Goal: Task Accomplishment & Management: Complete application form

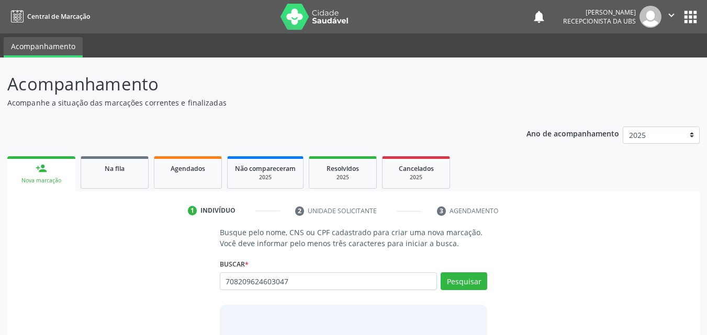
type input "708209624603047"
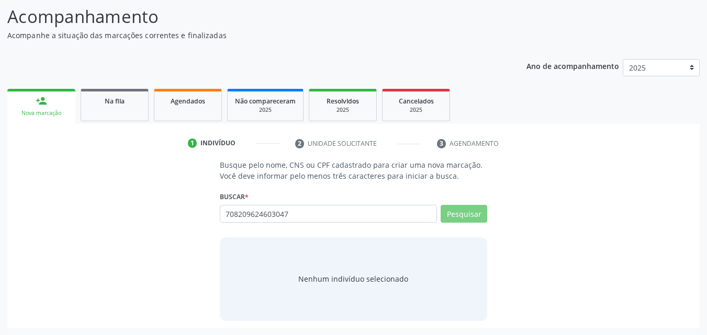
scroll to position [68, 0]
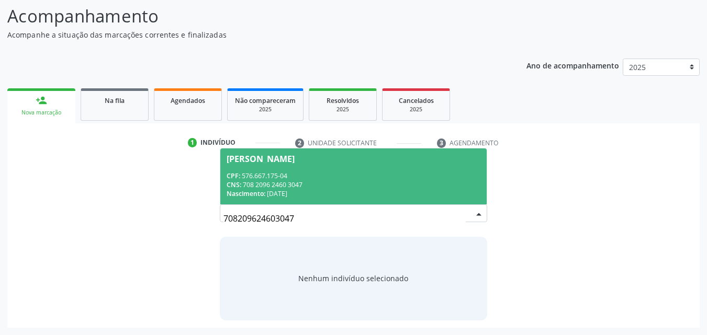
click at [388, 174] on div "CPF: 576.667.175-04" at bounding box center [354, 176] width 254 height 9
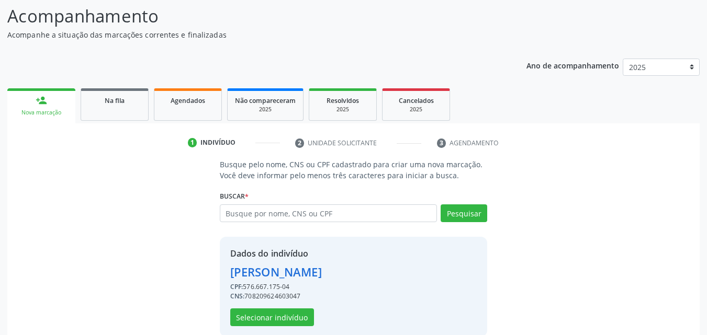
scroll to position [84, 0]
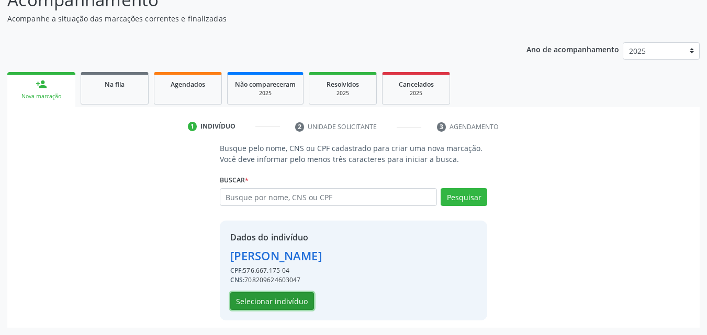
click at [288, 309] on button "Selecionar indivíduo" at bounding box center [272, 302] width 84 height 18
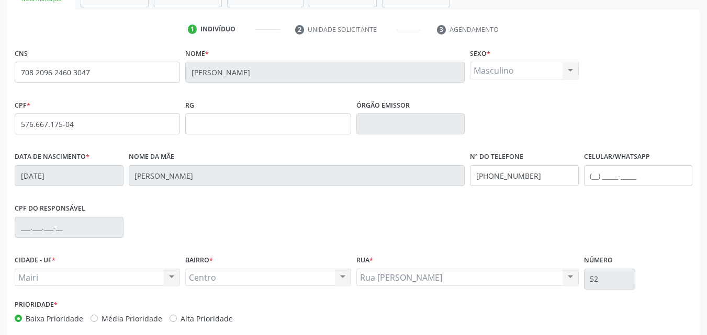
scroll to position [189, 0]
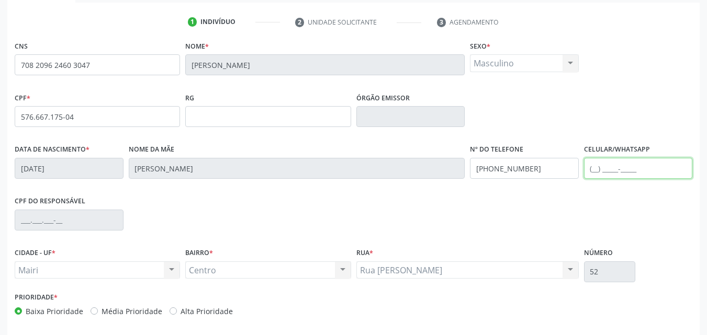
click at [616, 171] on input "text" at bounding box center [638, 168] width 109 height 21
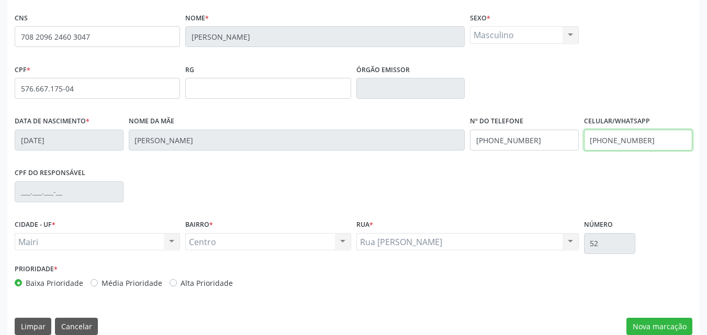
scroll to position [232, 0]
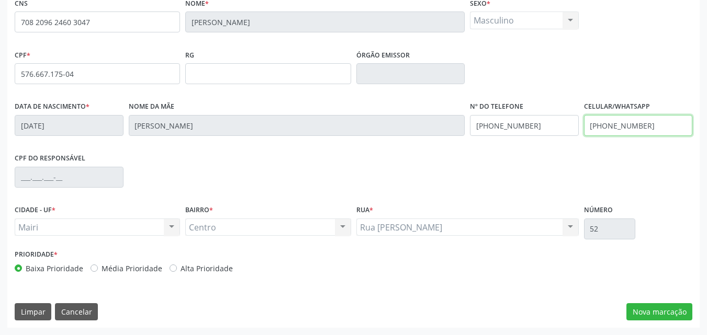
type input "[PHONE_NUMBER]"
click at [197, 274] on div "Prioridade * Baixa Prioridade Média Prioridade Alta Prioridade" at bounding box center [183, 264] width 342 height 35
click at [197, 272] on label "Alta Prioridade" at bounding box center [207, 268] width 52 height 11
click at [177, 272] on input "Alta Prioridade" at bounding box center [173, 267] width 7 height 9
radio input "true"
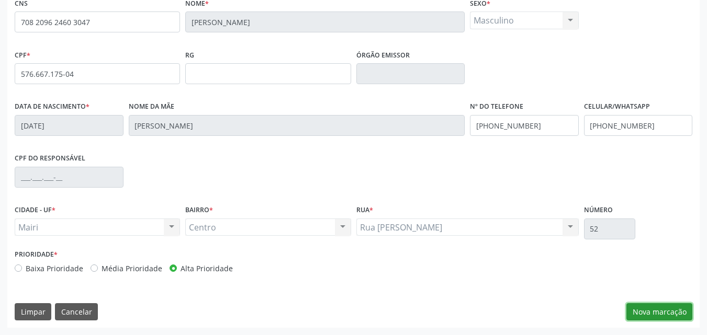
click at [640, 309] on button "Nova marcação" at bounding box center [659, 313] width 66 height 18
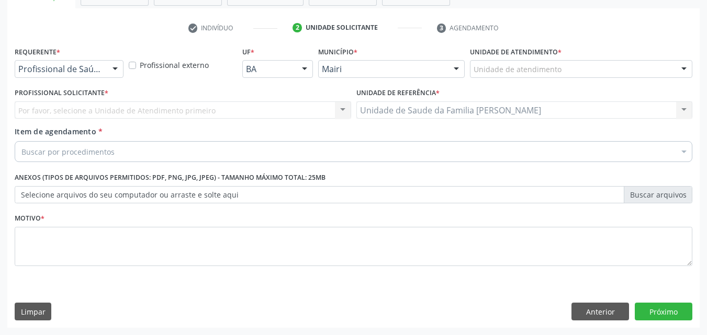
scroll to position [183, 0]
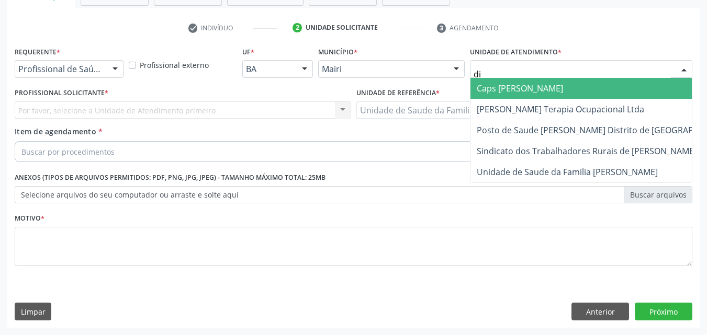
type input "dil"
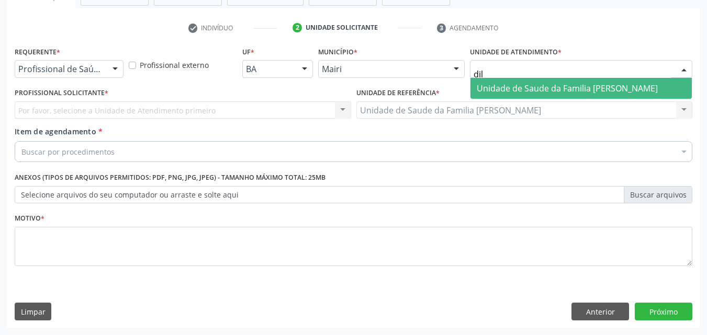
click at [531, 81] on span "Unidade de Saude da Familia [PERSON_NAME]" at bounding box center [581, 88] width 221 height 21
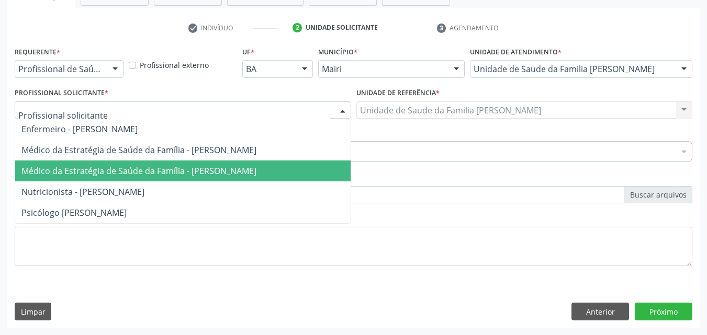
click at [91, 166] on span "Médico da Estratégia de Saúde da Família - [PERSON_NAME]" at bounding box center [138, 171] width 235 height 12
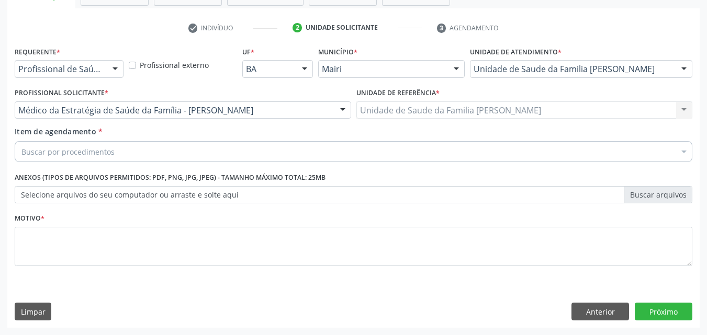
click at [88, 158] on div "Buscar por procedimentos" at bounding box center [354, 151] width 678 height 21
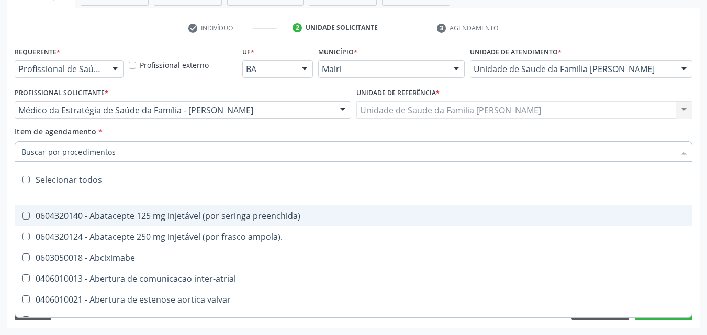
click at [88, 158] on input "Item de agendamento *" at bounding box center [348, 151] width 654 height 21
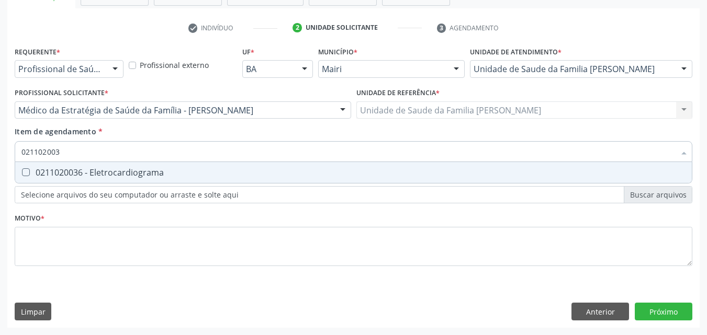
type input "0211020036"
click at [99, 175] on div "0211020036 - Eletrocardiograma" at bounding box center [353, 173] width 664 height 8
checkbox Eletrocardiograma "true"
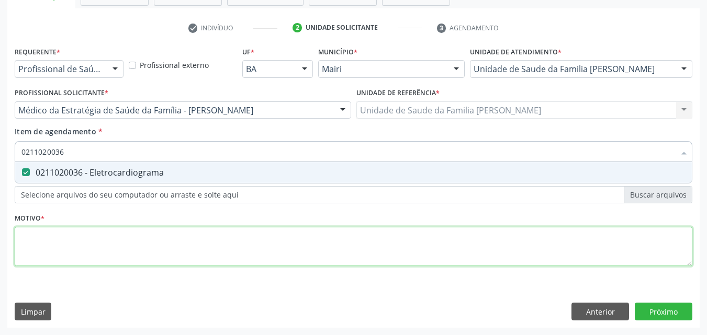
click at [68, 245] on div "Requerente * Profissional de Saúde Profissional de Saúde Paciente Nenhum result…" at bounding box center [354, 162] width 678 height 237
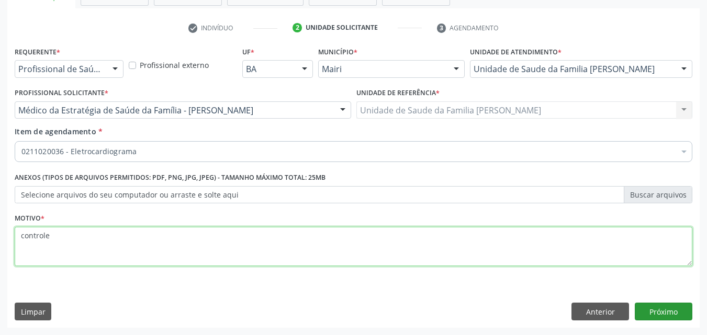
type textarea "controle"
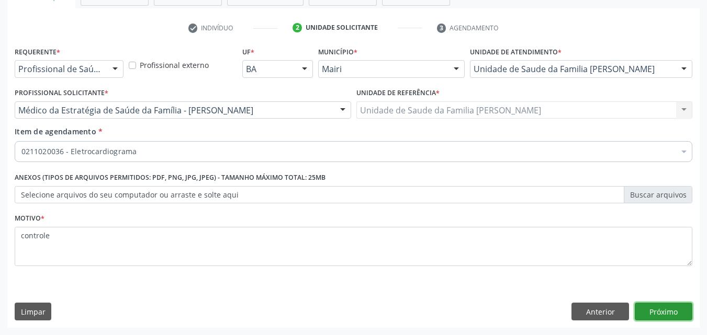
click at [659, 315] on button "Próximo" at bounding box center [664, 312] width 58 height 18
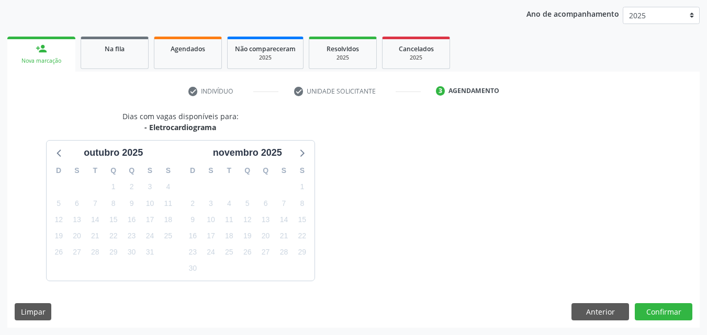
scroll to position [151, 0]
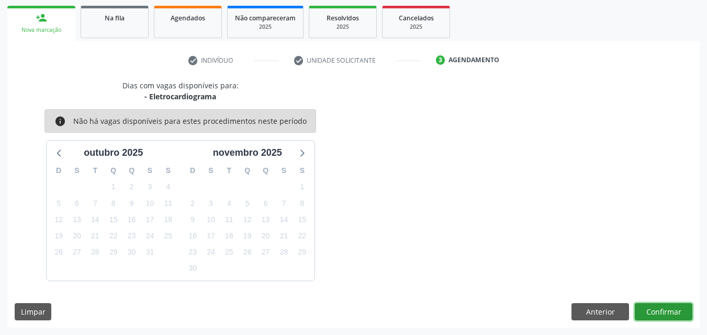
click at [659, 315] on button "Confirmar" at bounding box center [664, 313] width 58 height 18
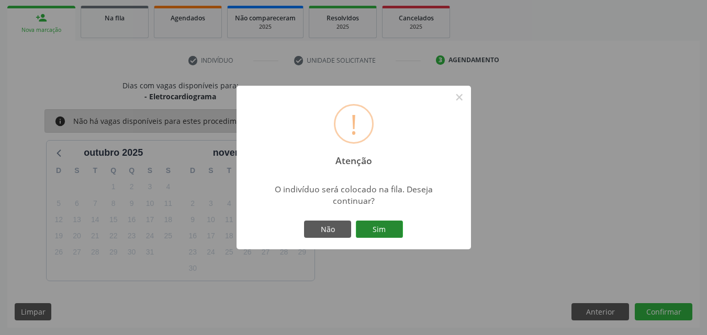
click at [374, 223] on button "Sim" at bounding box center [379, 230] width 47 height 18
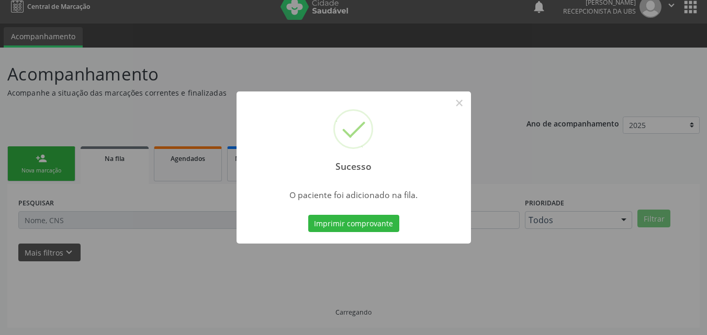
scroll to position [10, 0]
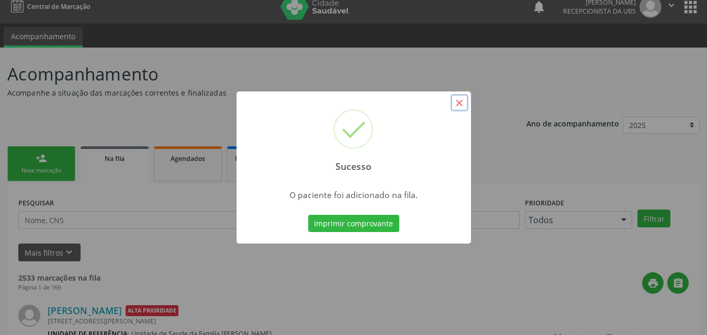
click at [456, 109] on button "×" at bounding box center [460, 103] width 18 height 18
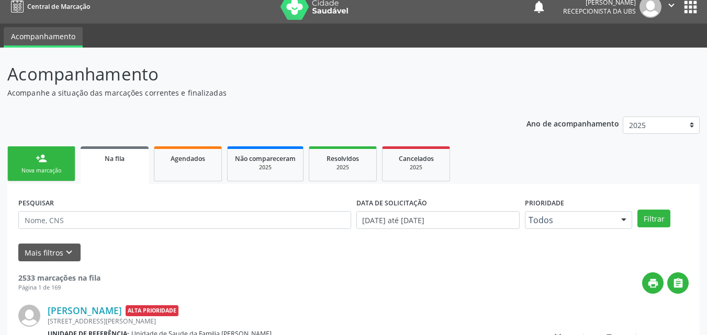
click at [36, 149] on link "person_add Nova marcação" at bounding box center [41, 164] width 68 height 35
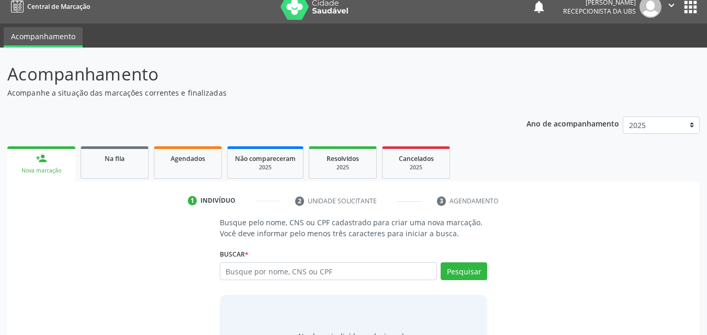
click at [303, 262] on div "Buscar * Busque por nome, CNS ou CPF Nenhum resultado encontrado para: " " Digi…" at bounding box center [354, 267] width 268 height 41
click at [301, 267] on input "text" at bounding box center [329, 272] width 218 height 18
type input "708209624603047"
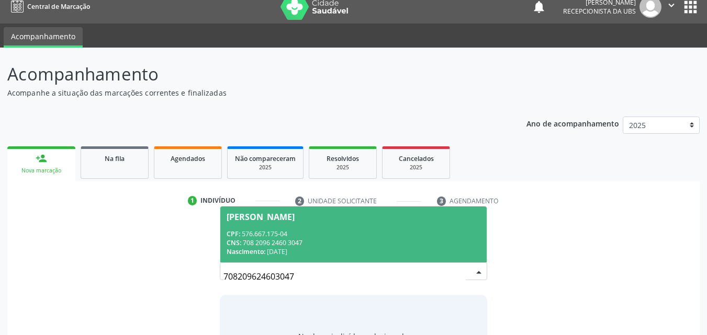
click at [317, 228] on span "[PERSON_NAME] CPF: 576.667.175-04 CNS: 708 2096 2460 3047 Nascimento: 1[DATE]" at bounding box center [353, 235] width 267 height 56
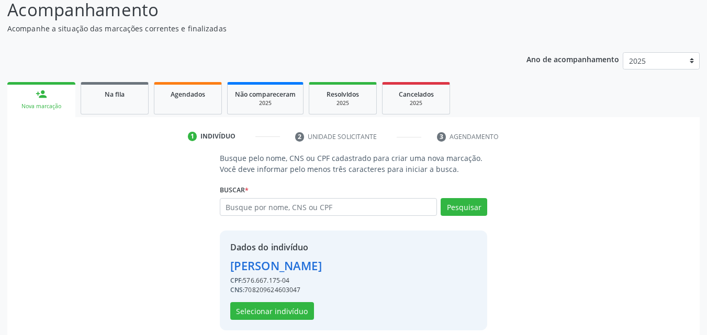
scroll to position [84, 0]
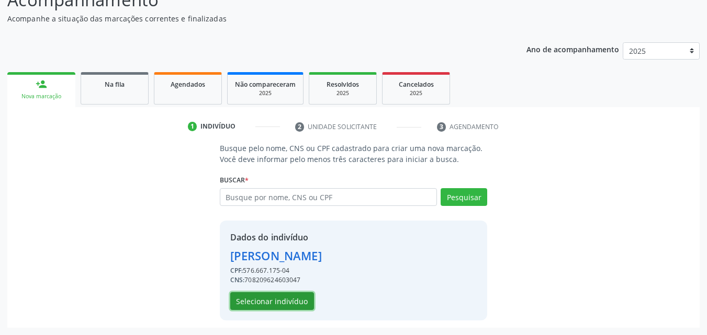
click at [264, 293] on button "Selecionar indivíduo" at bounding box center [272, 302] width 84 height 18
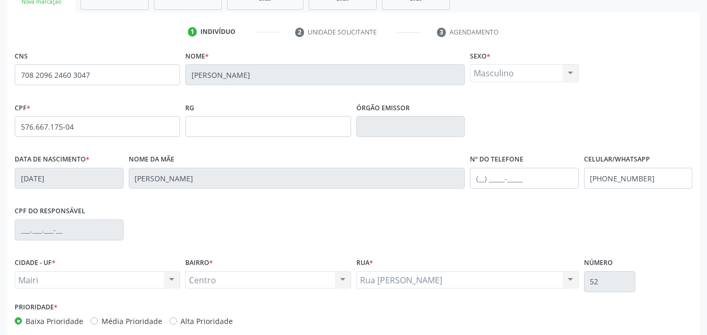
scroll to position [189, 0]
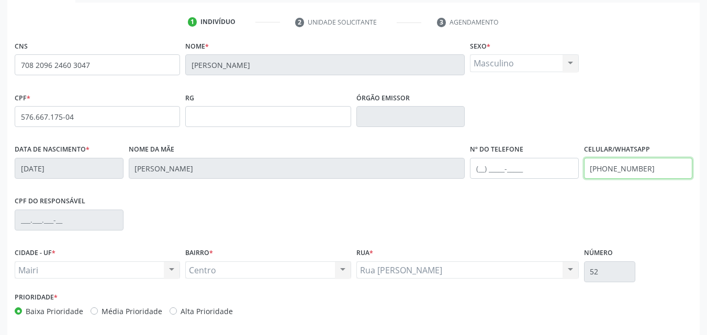
click at [667, 168] on input "[PHONE_NUMBER]" at bounding box center [638, 168] width 109 height 21
type input "("
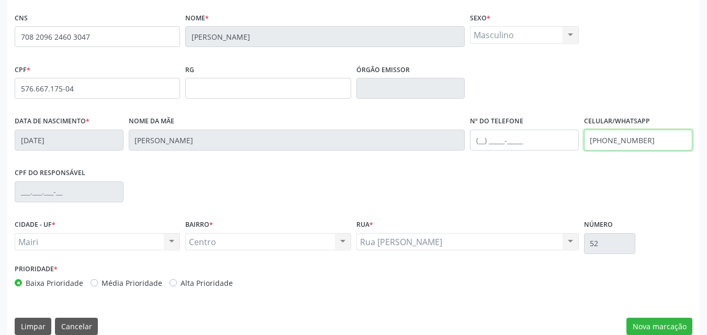
scroll to position [232, 0]
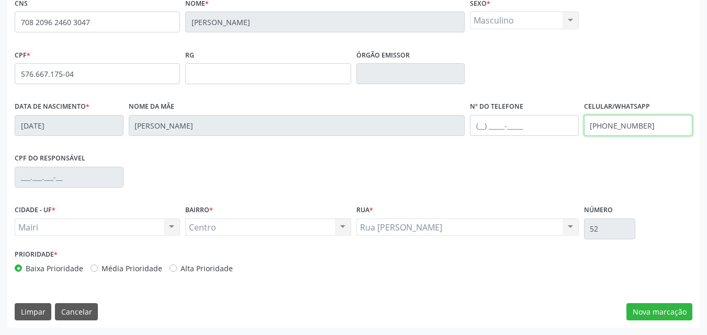
type input "[PHONE_NUMBER]"
click at [197, 271] on label "Alta Prioridade" at bounding box center [207, 268] width 52 height 11
click at [177, 271] on input "Alta Prioridade" at bounding box center [173, 267] width 7 height 9
radio input "true"
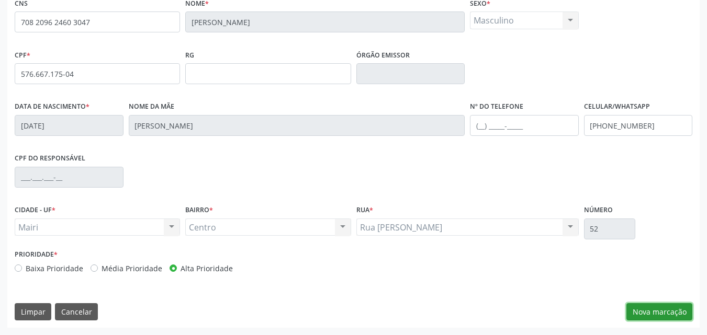
click at [674, 318] on button "Nova marcação" at bounding box center [659, 313] width 66 height 18
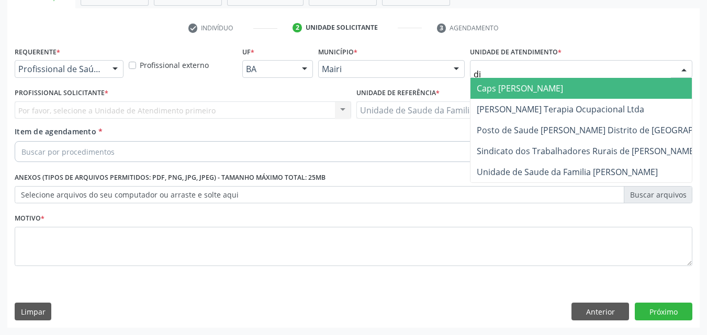
type input "dil"
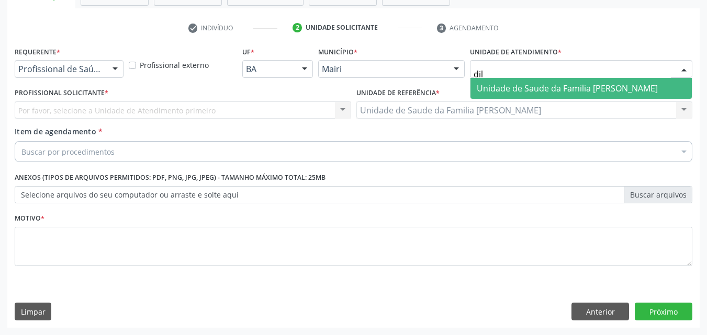
click at [501, 85] on span "Unidade de Saude da Familia [PERSON_NAME]" at bounding box center [567, 89] width 181 height 12
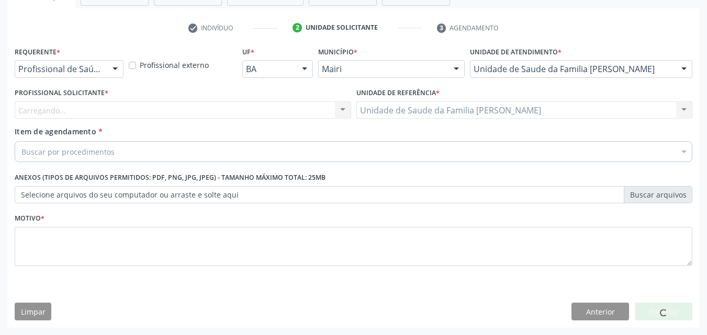
click at [70, 106] on div "Carregando... Nenhum resultado encontrado para: " " Não há nenhuma opção para s…" at bounding box center [183, 111] width 337 height 18
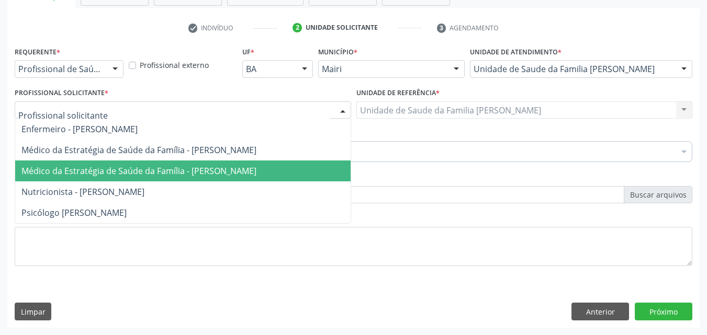
click at [117, 176] on span "Médico da Estratégia de Saúde da Família - [PERSON_NAME]" at bounding box center [138, 171] width 235 height 12
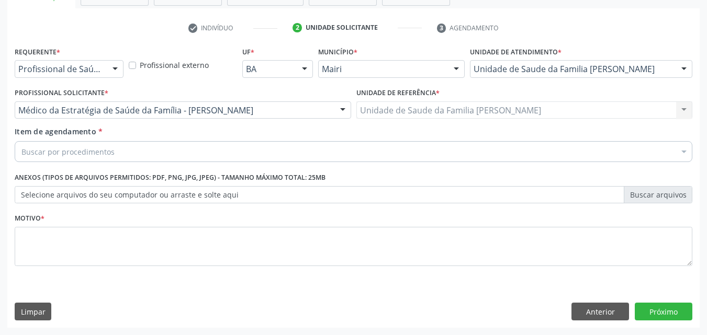
click at [114, 150] on div "Buscar por procedimentos" at bounding box center [354, 151] width 678 height 21
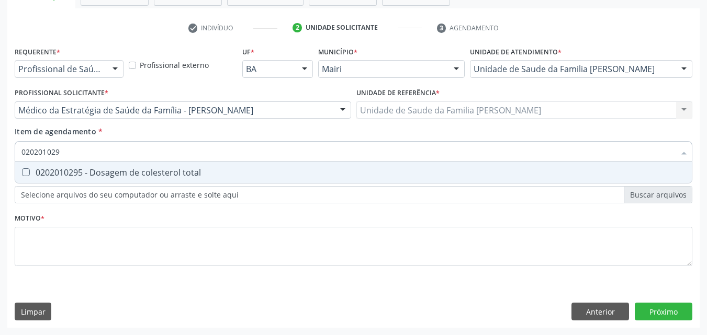
type input "0202010295"
click at [131, 177] on div "0202010295 - Dosagem de colesterol total" at bounding box center [353, 173] width 664 height 8
checkbox total "true"
type input "0"
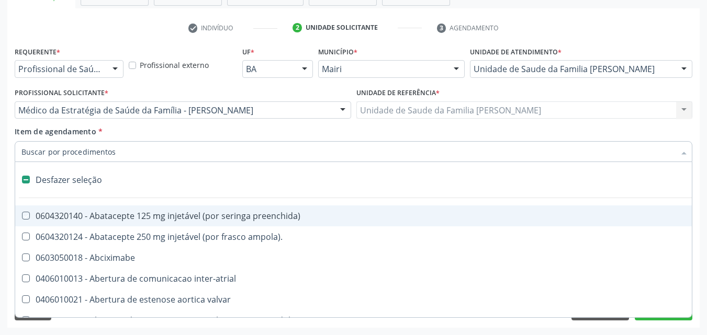
checkbox preenchida\) "false"
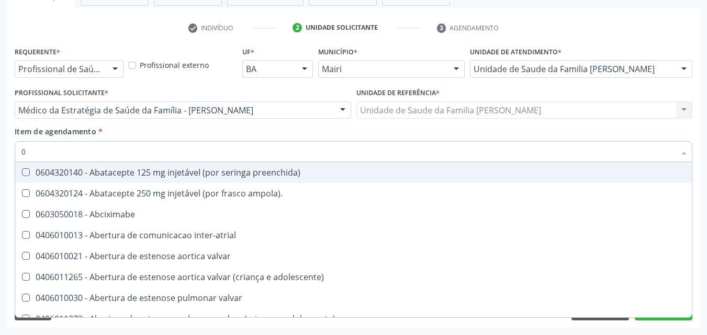
type input "02"
checkbox estimulo "true"
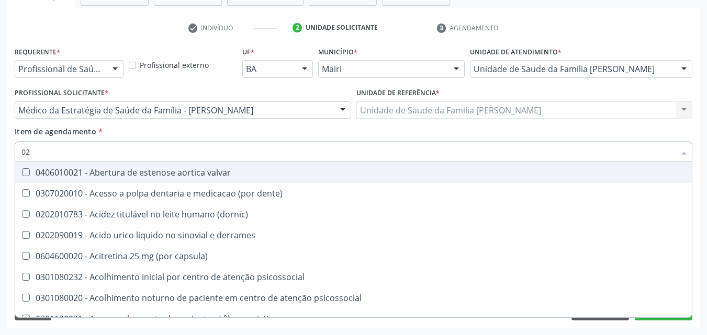
type input "020"
checkbox alimentos "true"
checkbox total "false"
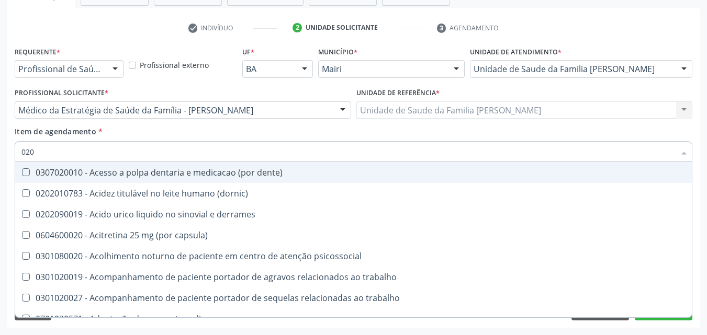
type input "0202"
checkbox ocular "true"
checkbox total "false"
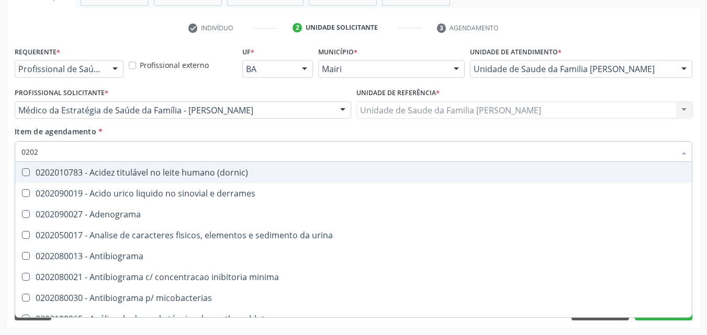
type input "02020"
checkbox ionizavel "true"
checkbox total "false"
type input "020201"
checkbox htlv-1 "true"
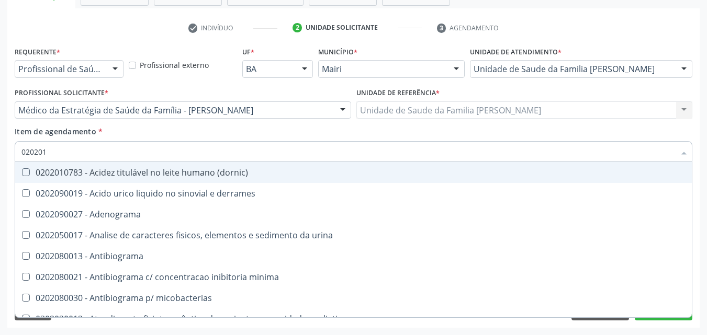
type input "0202010"
checkbox herpesvirus "true"
checkbox htlv-1 "false"
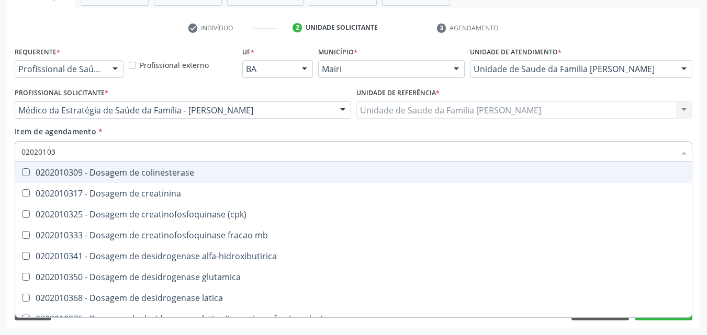
type input "020201031"
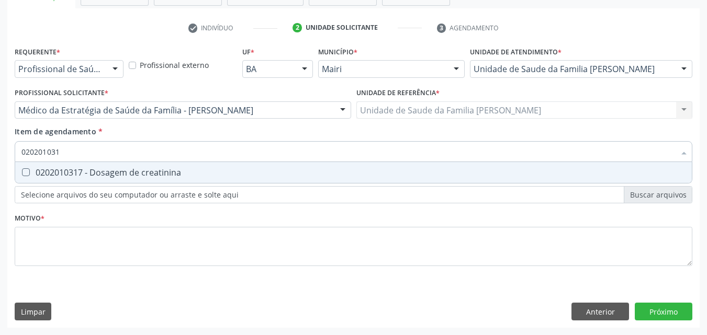
click at [131, 177] on div "0202010317 - Dosagem de creatinina" at bounding box center [353, 173] width 664 height 8
checkbox creatinina "true"
type input "02020103"
checkbox creatinina "false"
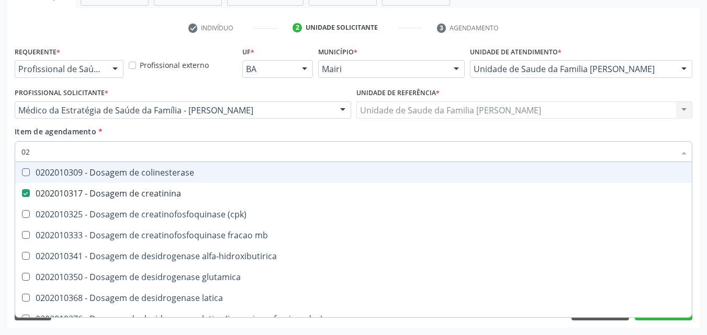
type input "0"
checkbox creatinina "false"
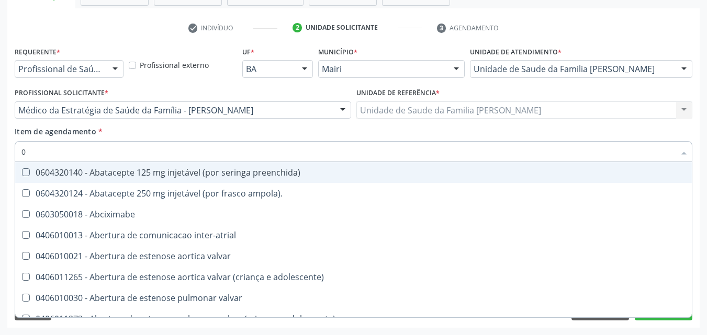
type input "02"
checkbox estimulo "true"
checkbox meckel "true"
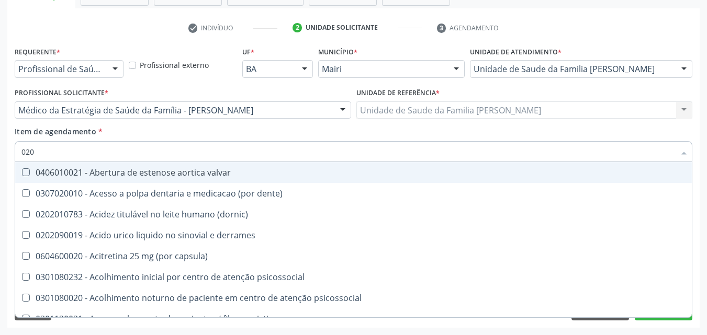
type input "0202"
checkbox queimado "true"
checkbox neurocirurgia "true"
checkbox alimentos "false"
checkbox debridamento "false"
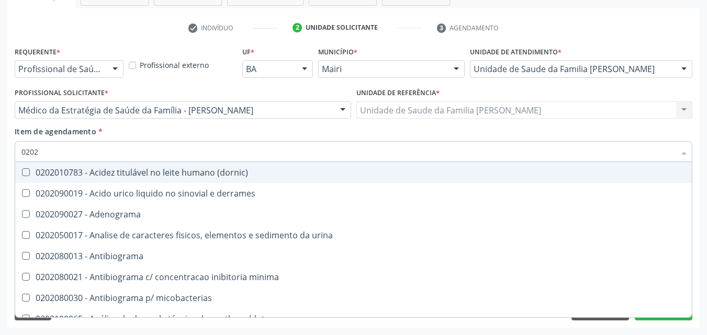
type input "02020"
checkbox ionizavel "true"
checkbox catecolaminas "true"
checkbox total "false"
checkbox creatinina "false"
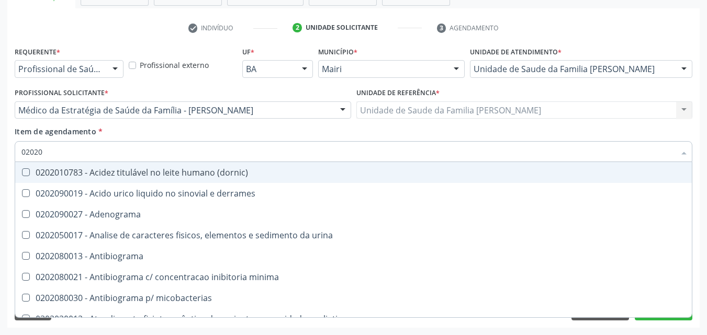
type input "020201"
checkbox htlv-1 "true"
checkbox \(ch50\) "true"
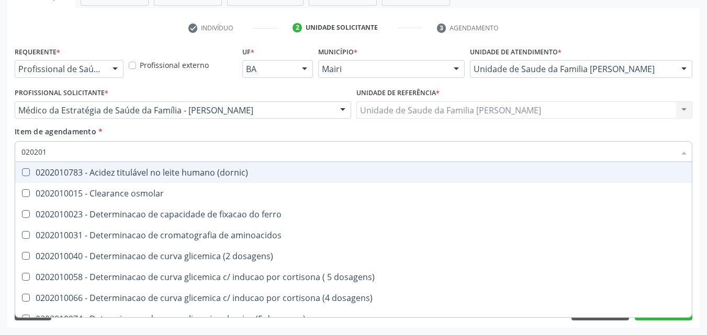
type input "0202010"
checkbox ionizavel "true"
checkbox catecolaminas "true"
checkbox total "false"
checkbox creatinina "false"
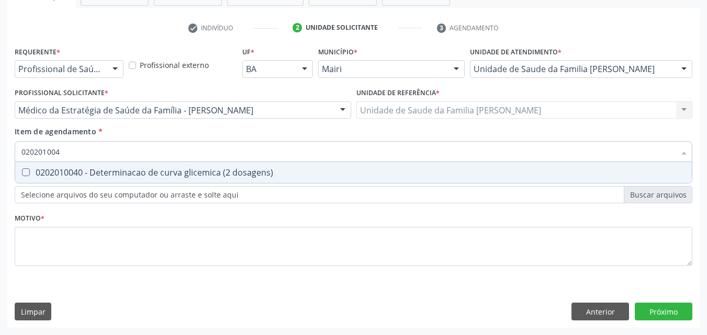
type input "0202010040"
click at [131, 177] on div "0202010040 - Determinacao de curva glicemica (2 dosagens)" at bounding box center [353, 173] width 664 height 8
checkbox dosagens\) "true"
type input "0"
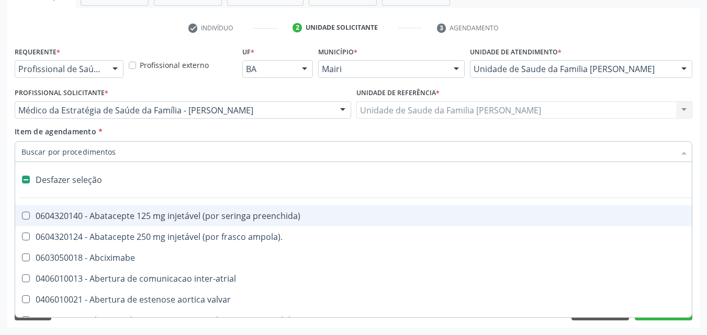
checkbox preenchida\) "false"
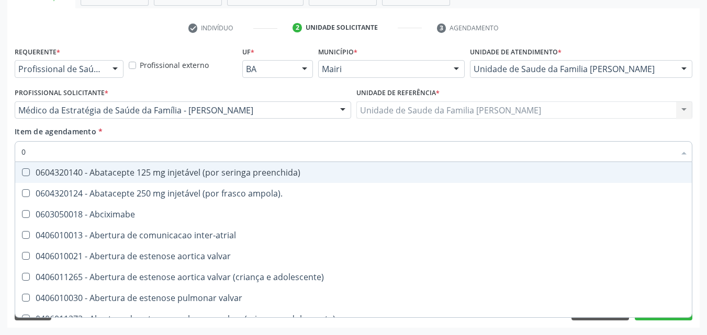
type input "02"
checkbox alimentação "true"
checkbox estimulo "true"
checkbox meckel "true"
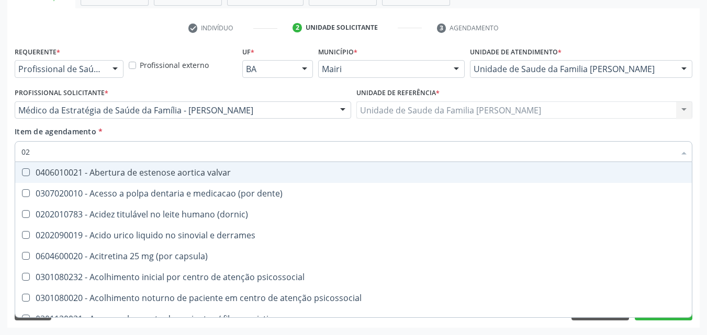
type input "020"
checkbox comprimido\) "true"
checkbox alimentos "true"
checkbox debridamento "true"
checkbox dosagens\) "false"
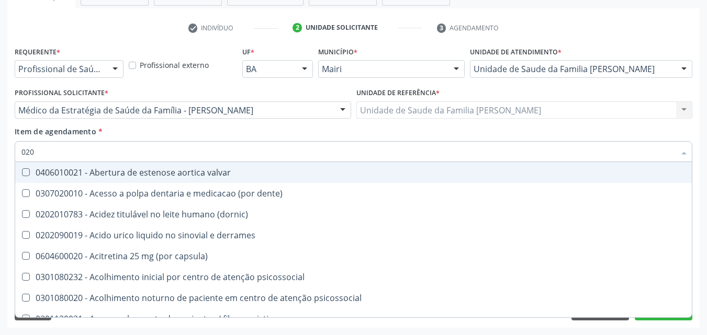
checkbox total "false"
checkbox creatinina "false"
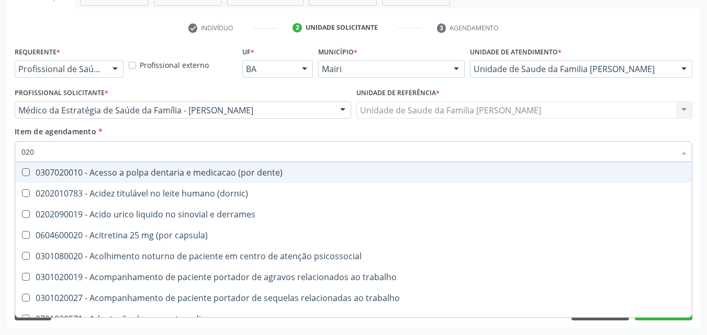
type input "0202"
checkbox lisa "true"
checkbox ocular "true"
checkbox nervo "true"
checkbox dosagens\) "false"
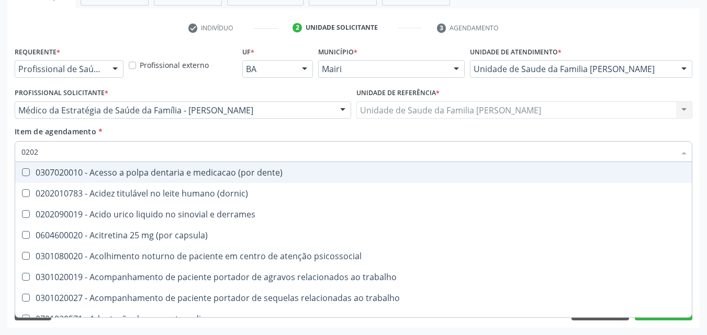
checkbox total "false"
checkbox creatinina "false"
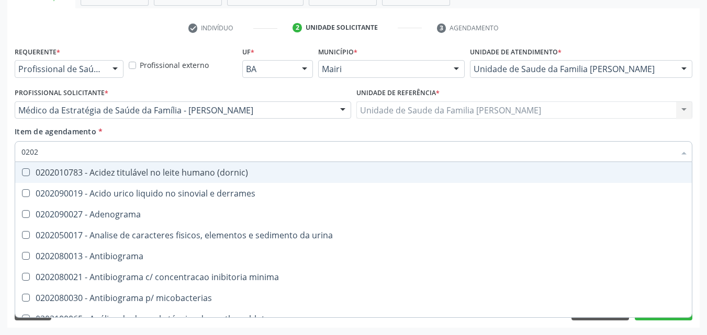
type input "02020"
checkbox htlv-1 "true"
checkbox dosagens\) "false"
checkbox ionizavel "true"
checkbox catecolaminas "true"
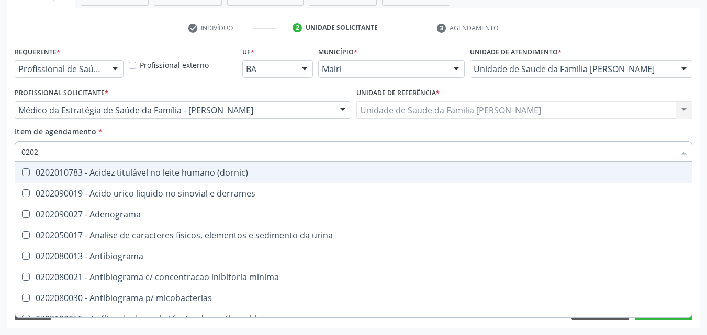
checkbox total "false"
checkbox creatinina "false"
type input "020202"
checkbox dosagens\) "false"
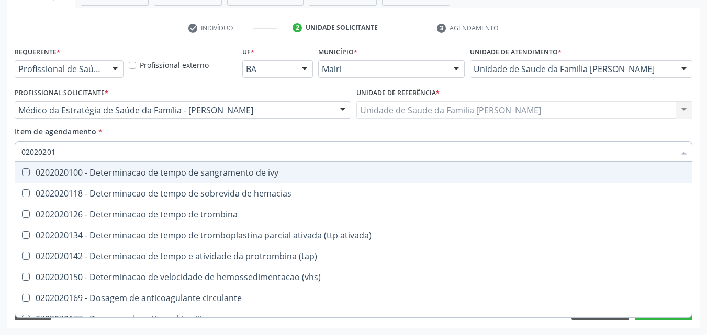
type input "020202015"
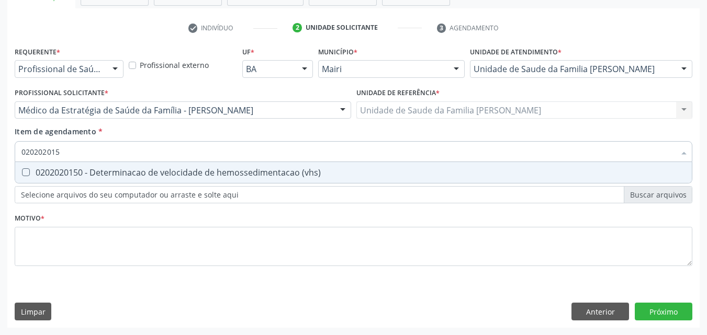
click at [131, 177] on div "0202020150 - Determinacao de velocidade de hemossedimentacao (vhs)" at bounding box center [353, 173] width 664 height 8
checkbox \(vhs\) "true"
type input "02020201"
checkbox \(vhs\) "false"
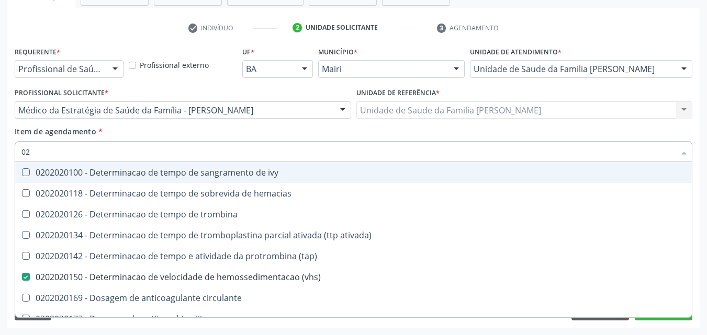
type input "0"
checkbox \(vhs\) "false"
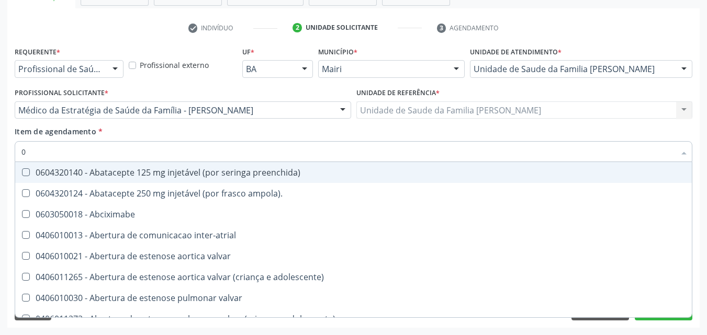
type input "02"
checkbox alimentação "true"
checkbox Capilaroscopia "true"
checkbox estimulo "true"
checkbox meckel "true"
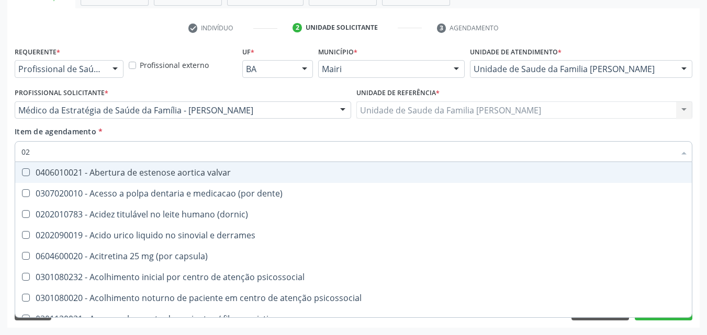
type input "020"
checkbox comprimido\) "true"
checkbox Colpectomia "true"
checkbox alimentos "true"
checkbox debridamento "true"
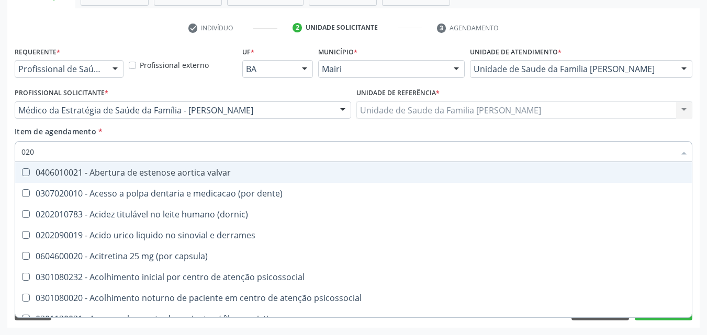
checkbox dosagens\) "false"
checkbox \(vhs\) "false"
checkbox total "false"
checkbox creatinina "false"
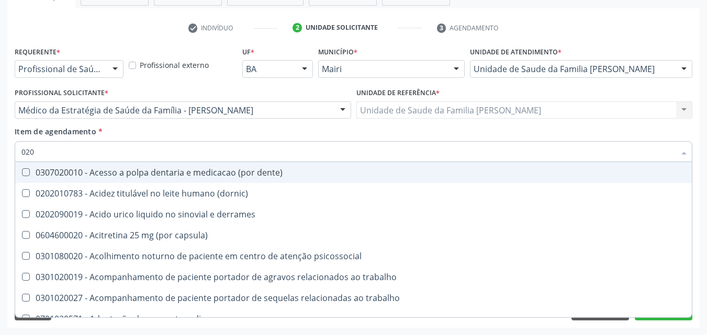
type input "0202"
checkbox lisa "true"
checkbox queimado "true"
checkbox ocular "true"
checkbox nervo "true"
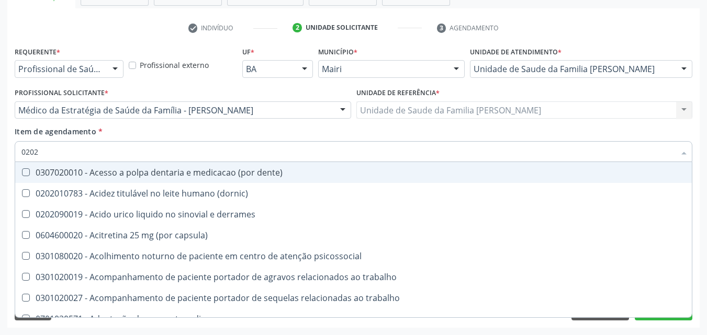
checkbox dosagens\) "false"
checkbox \(vhs\) "false"
checkbox total "false"
checkbox creatinina "false"
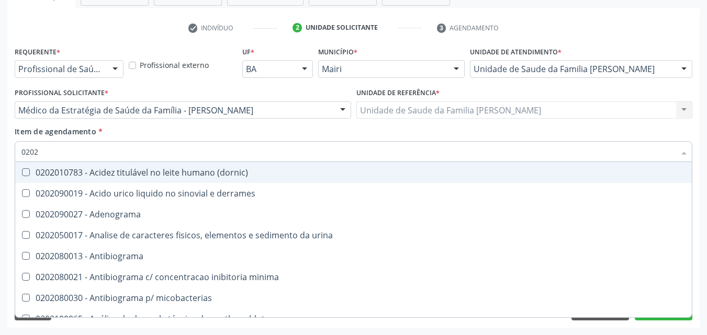
type input "02020"
checkbox htlv-1 "true"
checkbox dosagens\) "false"
checkbox t3 "true"
checkbox \(vhs\) "false"
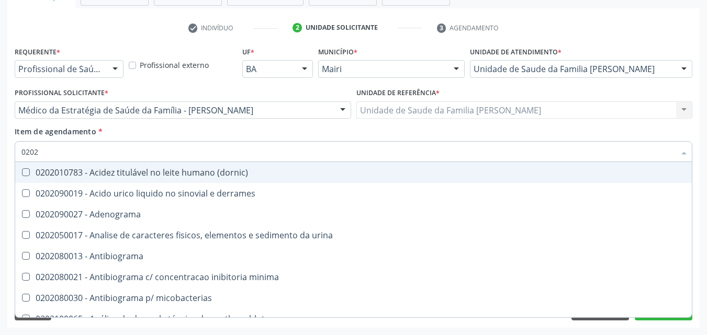
checkbox ionizavel "true"
checkbox catecolaminas "true"
checkbox total "false"
checkbox creatinina "false"
type input "020201"
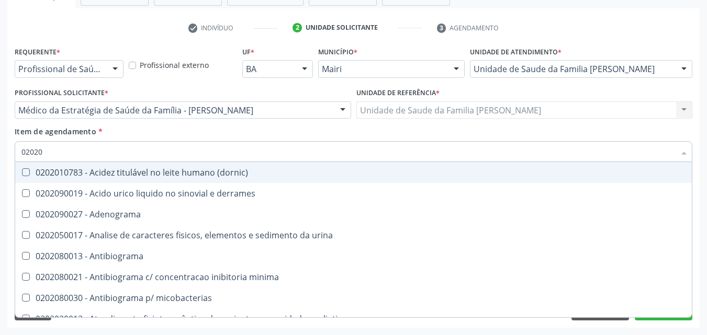
checkbox Antibiograma "true"
checkbox \(gram\) "true"
checkbox htlv-1 "true"
checkbox \(ch50\) "true"
checkbox dosagens\) "false"
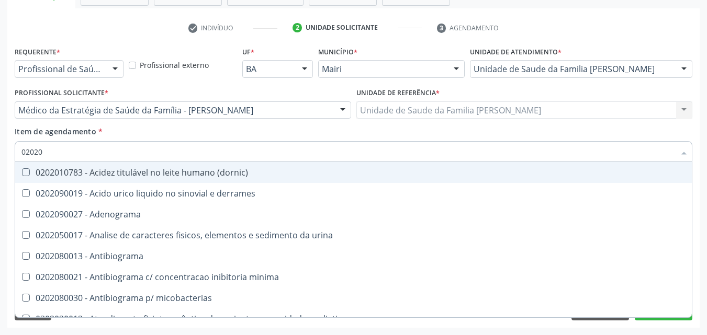
checkbox \(vhs\) "false"
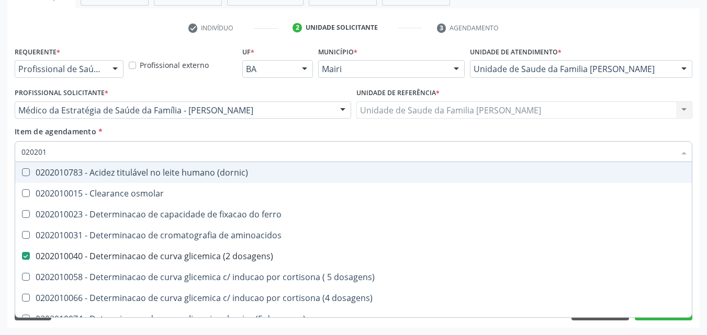
type input "0202010"
checkbox \(vhs\) "false"
checkbox ionizavel "true"
checkbox catecolaminas "true"
checkbox total "false"
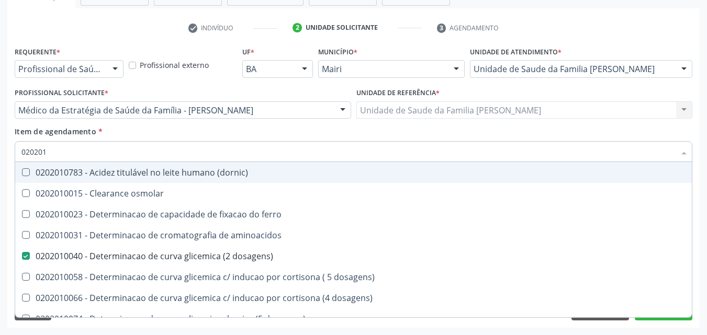
checkbox creatinina "false"
type input "02020107"
checkbox dosagens\) "false"
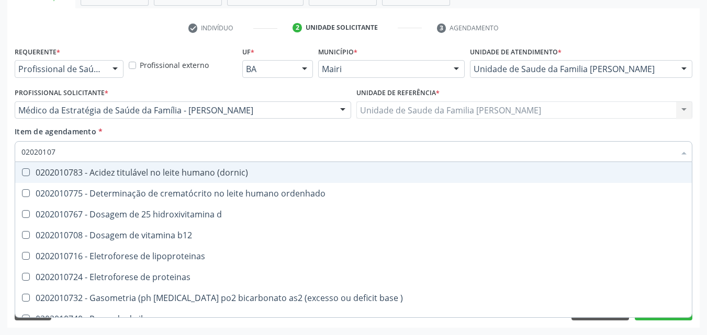
type input "020201076"
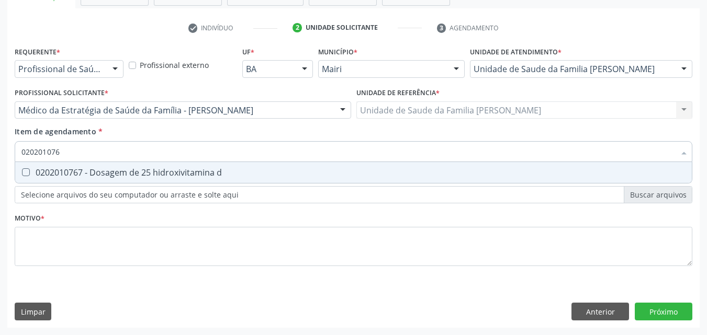
click at [131, 177] on div "0202010767 - Dosagem de 25 hidroxivitamina d" at bounding box center [353, 173] width 664 height 8
checkbox d "true"
type input "02020107"
checkbox d "false"
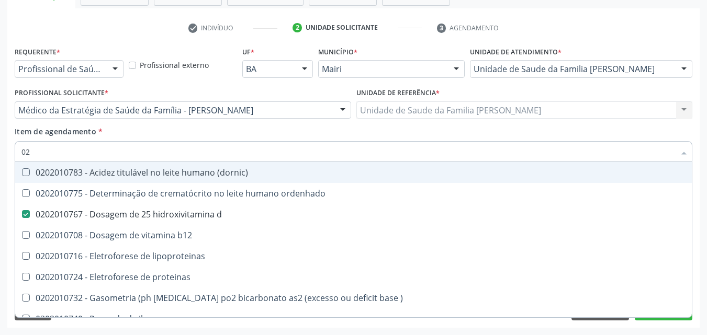
type input "0"
checkbox d "false"
checkbox lipoproteinas "false"
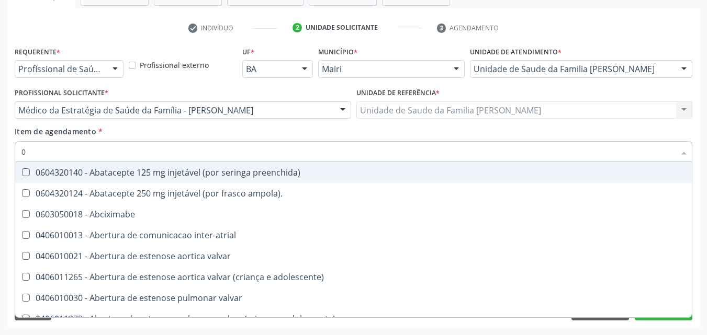
type input "02"
checkbox alimentação "true"
checkbox Capilaroscopia "true"
checkbox modular "true"
checkbox estimulo "true"
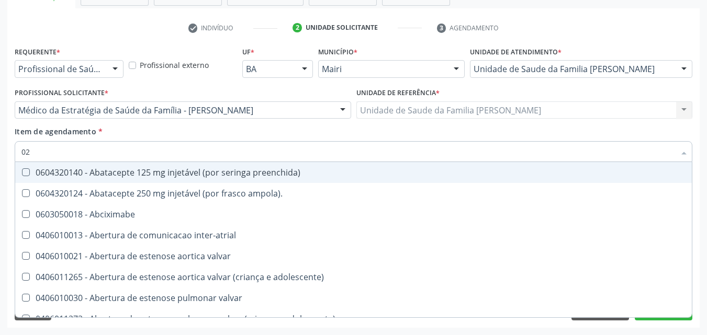
checkbox meckel "true"
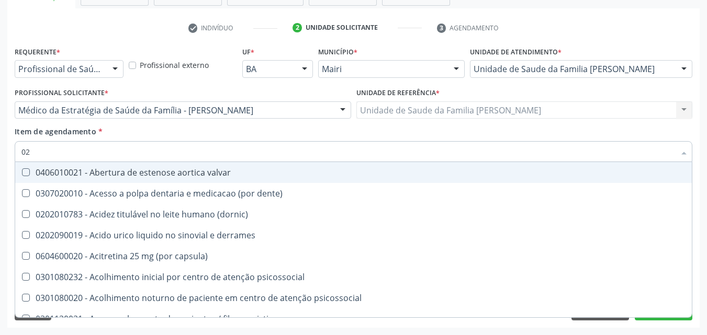
type input "020"
checkbox comprimido\) "true"
checkbox Colpectomia "true"
checkbox unidades "true"
checkbox alimentos "true"
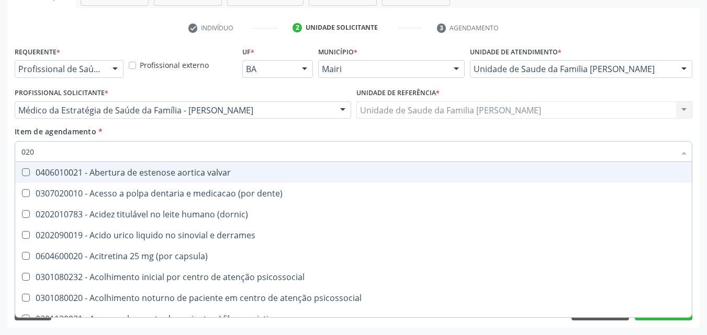
checkbox debridamento "true"
checkbox dosagens\) "false"
checkbox \(vhs\) "false"
checkbox d "false"
checkbox total "false"
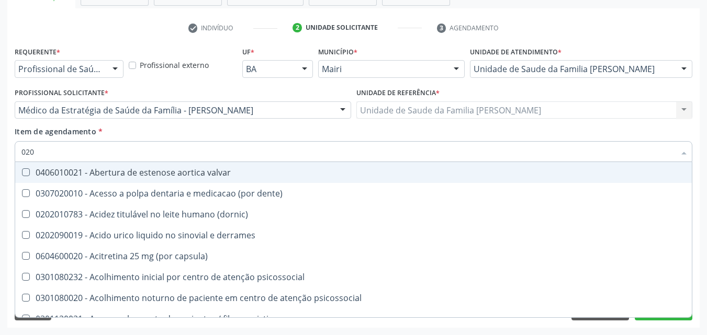
checkbox creatinina "false"
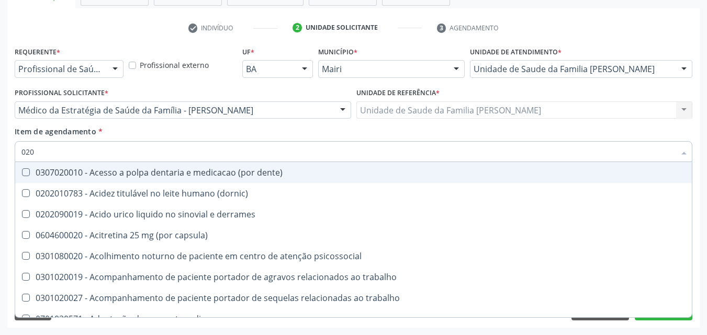
type input "0202"
checkbox lisa "true"
checkbox queimado "true"
checkbox sistêmicas "true"
checkbox ocular "true"
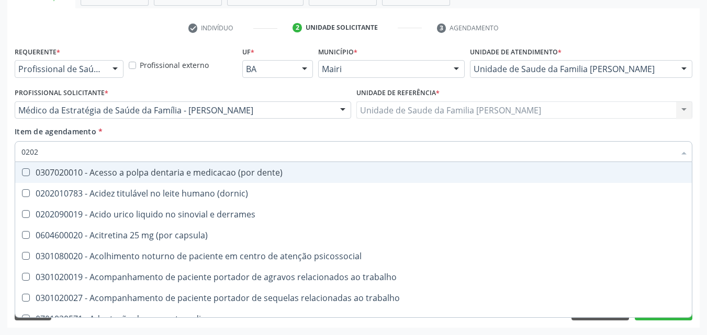
checkbox nervo "true"
checkbox dosagens\) "false"
checkbox \(vhs\) "false"
checkbox d "false"
checkbox total "false"
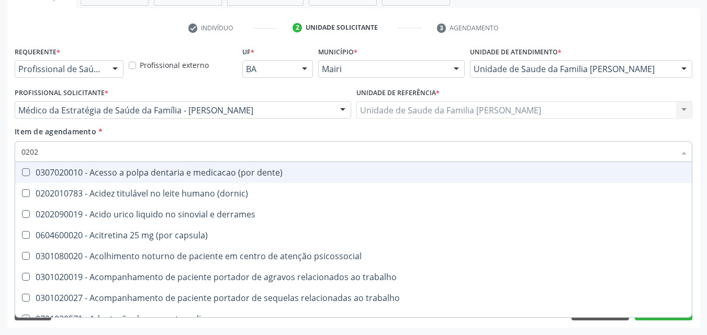
checkbox creatinina "false"
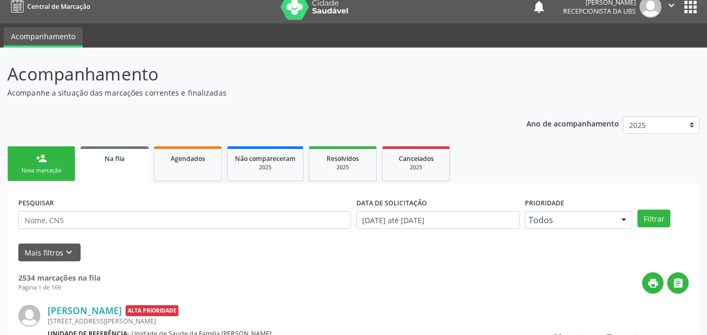
scroll to position [10, 0]
click at [37, 167] on div "Nova marcação" at bounding box center [41, 171] width 52 height 8
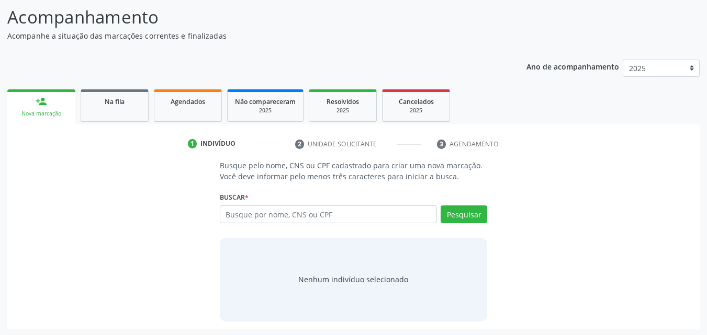
scroll to position [68, 0]
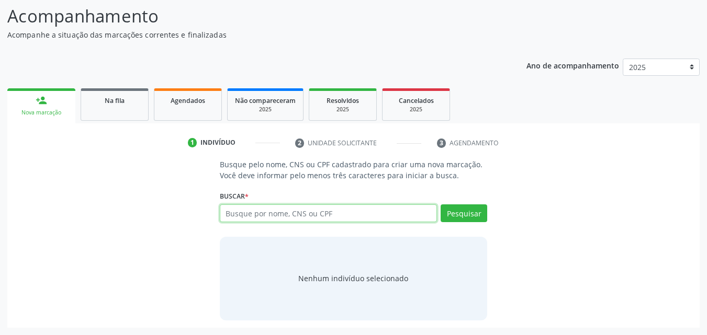
click at [238, 210] on input "text" at bounding box center [329, 214] width 218 height 18
paste input "898050024382541"
type input "898050024382541"
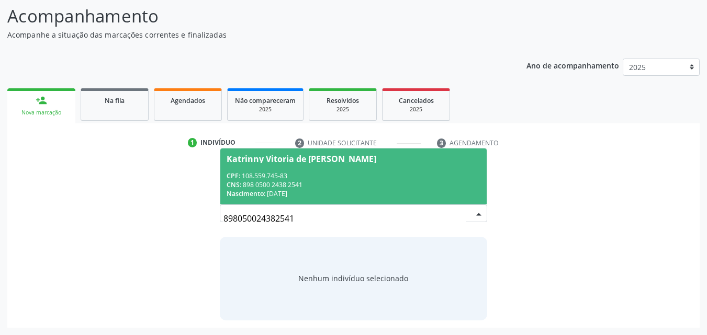
click at [371, 189] on div "CNS: 898 0500 2438 2541" at bounding box center [354, 185] width 254 height 9
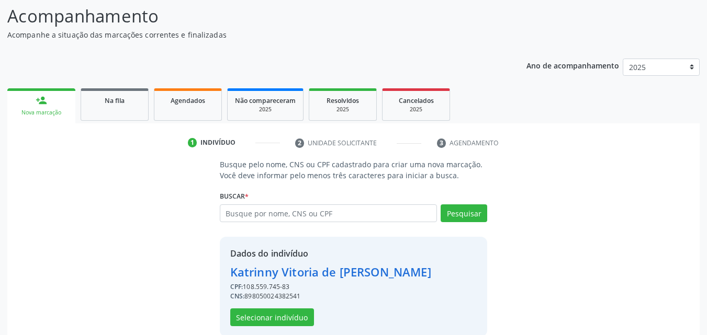
scroll to position [84, 0]
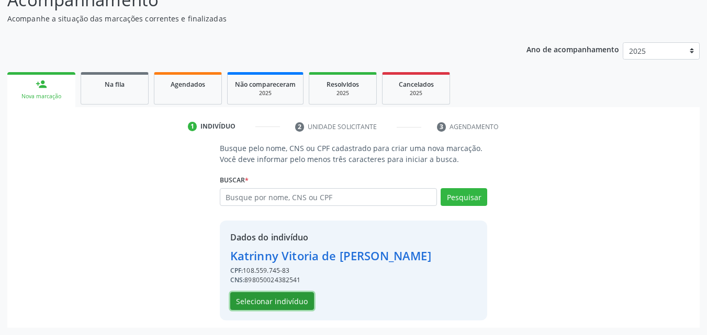
click at [264, 303] on button "Selecionar indivíduo" at bounding box center [272, 302] width 84 height 18
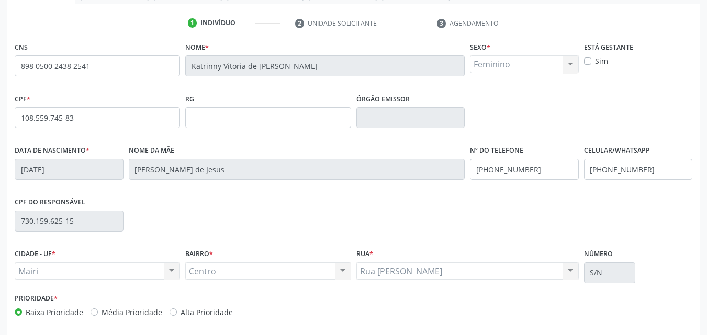
scroll to position [189, 0]
click at [661, 162] on input "(74) 99903-4376" at bounding box center [638, 168] width 109 height 21
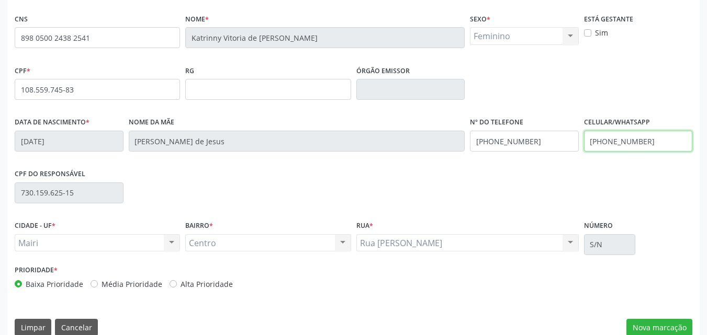
scroll to position [232, 0]
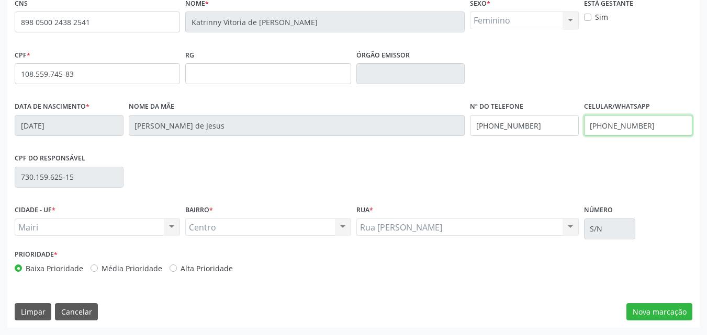
type input "(74) 99945-7839"
click at [192, 267] on label "Alta Prioridade" at bounding box center [207, 268] width 52 height 11
click at [177, 267] on input "Alta Prioridade" at bounding box center [173, 267] width 7 height 9
radio input "true"
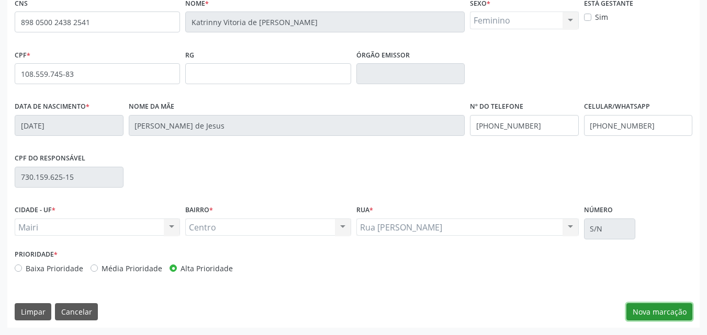
click at [692, 311] on button "Nova marcação" at bounding box center [659, 313] width 66 height 18
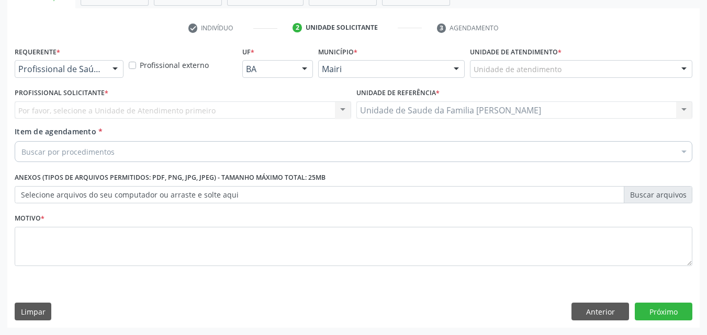
scroll to position [183, 0]
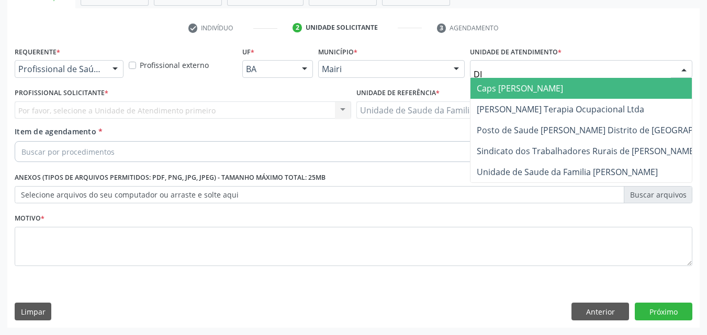
type input "DIL"
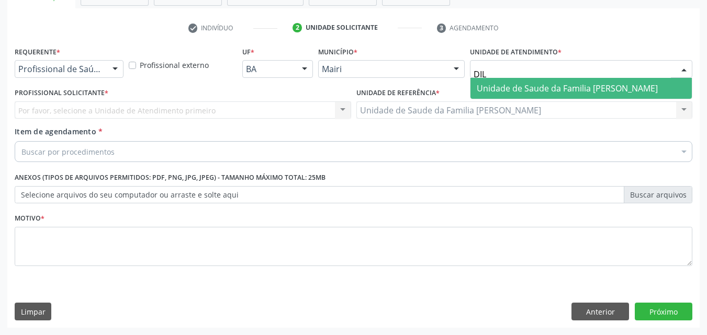
click at [496, 81] on span "Unidade de Saude da Familia [PERSON_NAME]" at bounding box center [581, 88] width 221 height 21
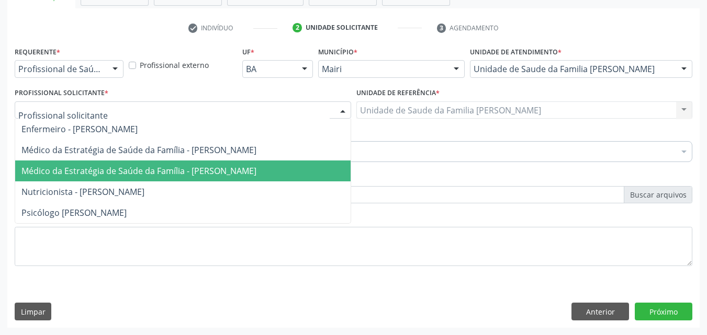
click at [96, 163] on span "Médico da Estratégia de Saúde da Família - [PERSON_NAME]" at bounding box center [182, 171] width 335 height 21
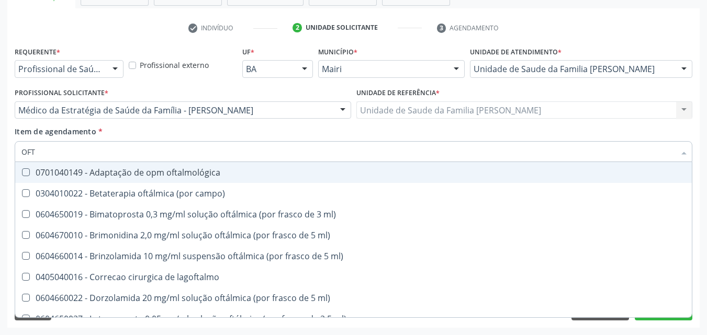
type input "OFTA"
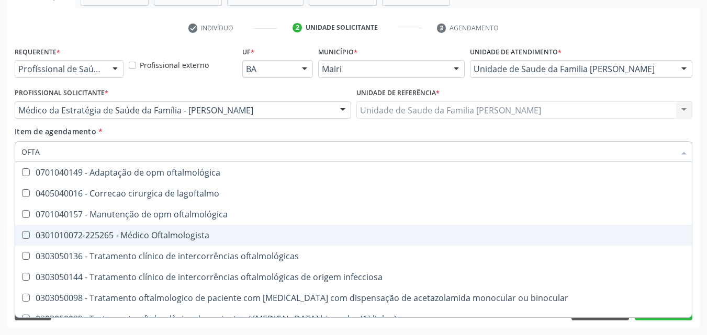
click at [157, 233] on div "0301010072-225265 - Médico Oftalmologista" at bounding box center [353, 235] width 664 height 8
checkbox Oftalmologista "true"
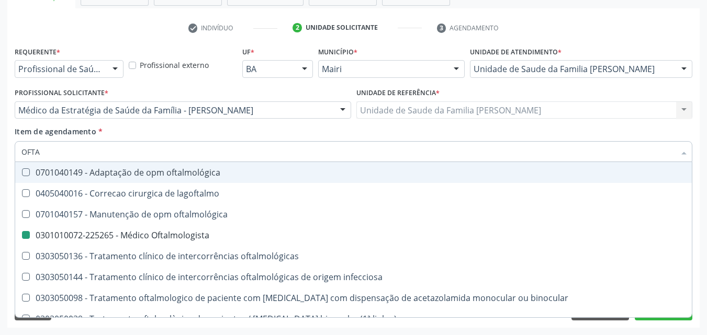
click at [298, 128] on div "Item de agendamento * OFTA Desfazer seleção 0701040149 - Adaptação de opm oftal…" at bounding box center [354, 142] width 678 height 33
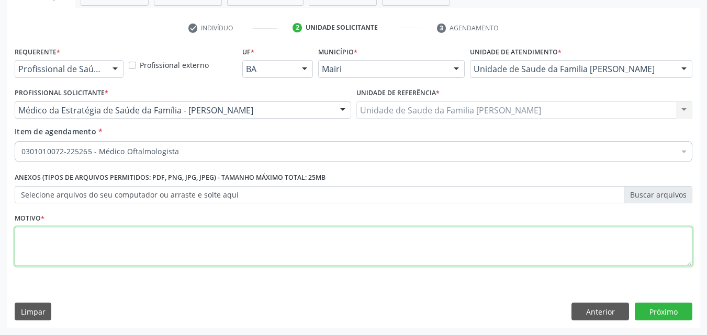
click at [61, 240] on textarea at bounding box center [354, 247] width 678 height 40
type textarea "CEFALEIA"
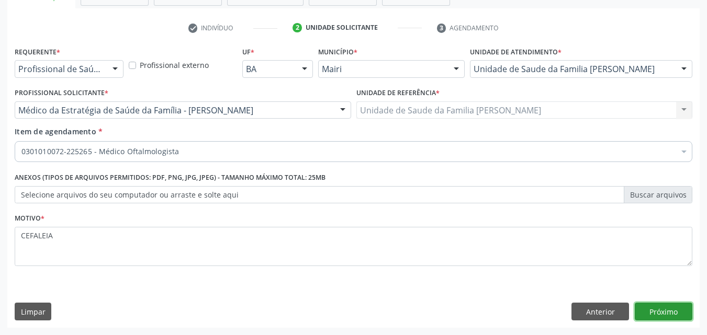
click at [653, 307] on button "Próximo" at bounding box center [664, 312] width 58 height 18
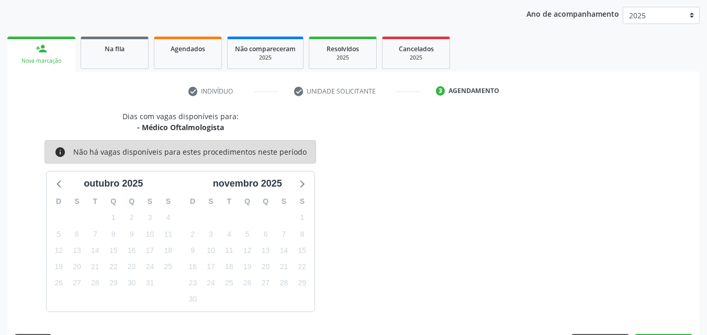
scroll to position [151, 0]
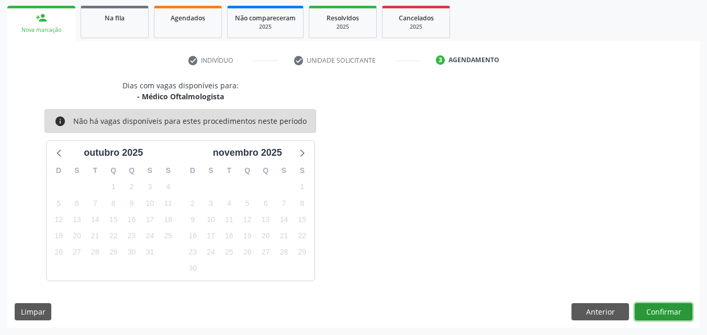
click at [653, 307] on button "Confirmar" at bounding box center [664, 313] width 58 height 18
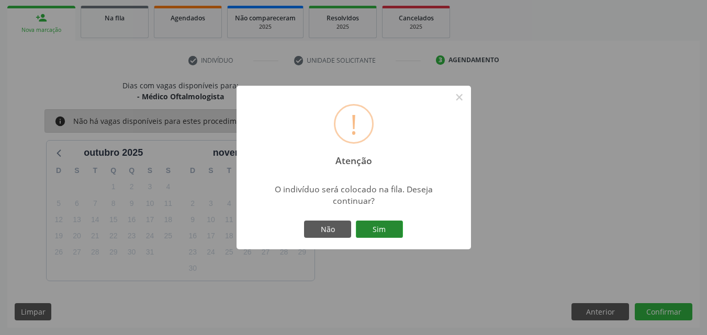
click at [377, 228] on button "Sim" at bounding box center [379, 230] width 47 height 18
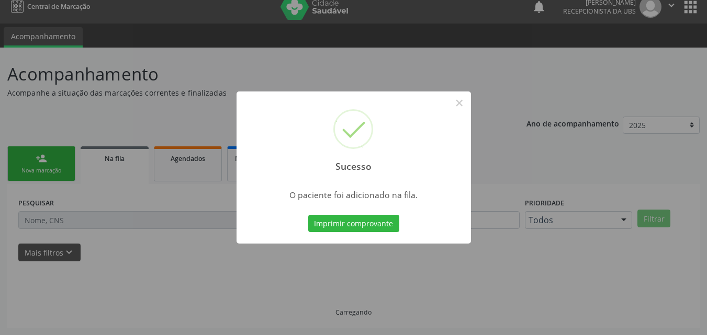
scroll to position [10, 0]
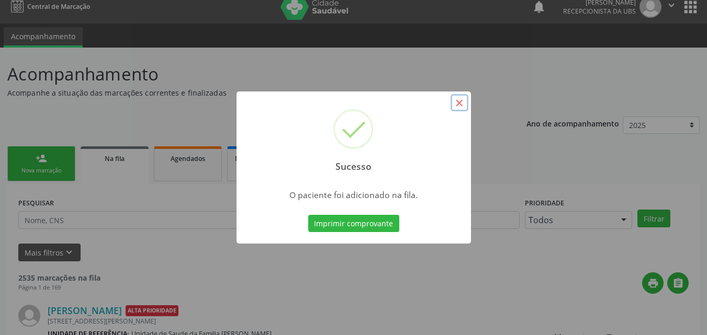
click at [460, 104] on button "×" at bounding box center [460, 103] width 18 height 18
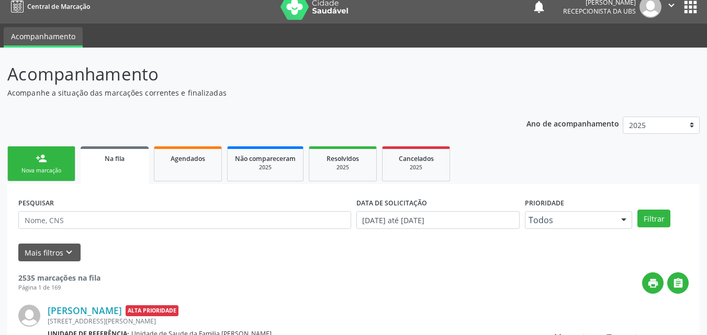
click at [15, 155] on link "person_add Nova marcação" at bounding box center [41, 164] width 68 height 35
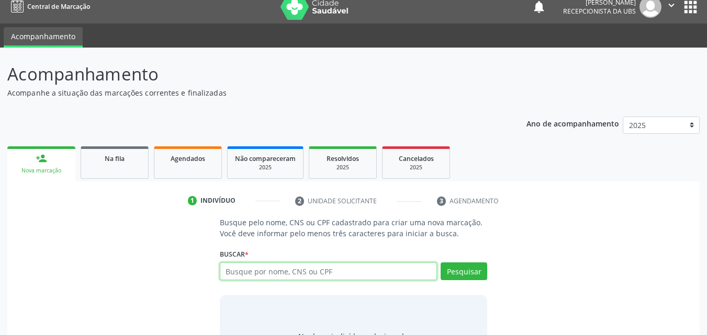
click at [269, 277] on input "text" at bounding box center [329, 272] width 218 height 18
type input "702001362050483"
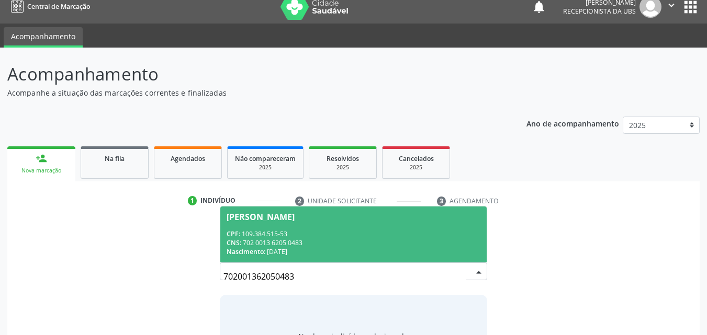
click at [320, 230] on div "CPF: 109.384.515-53" at bounding box center [354, 234] width 254 height 9
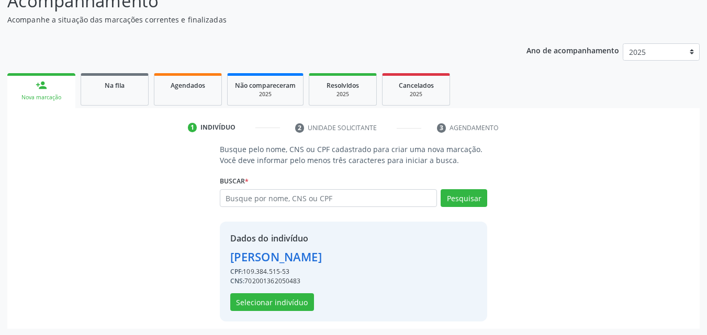
scroll to position [84, 0]
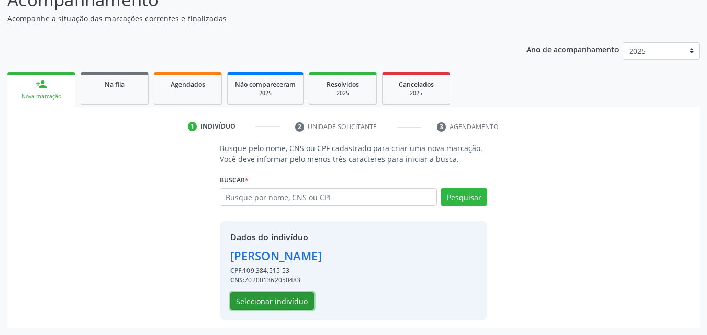
click at [289, 303] on button "Selecionar indivíduo" at bounding box center [272, 302] width 84 height 18
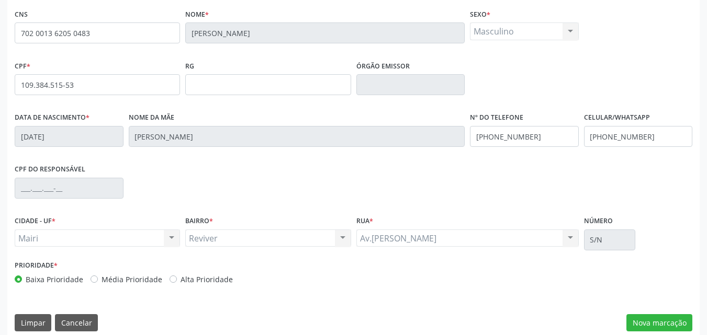
scroll to position [232, 0]
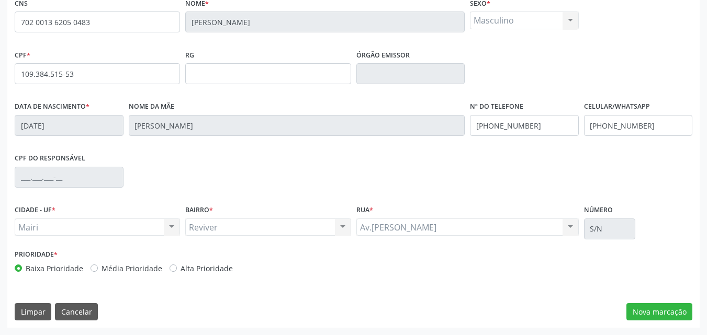
click at [208, 271] on label "Alta Prioridade" at bounding box center [207, 268] width 52 height 11
click at [177, 271] on input "Alta Prioridade" at bounding box center [173, 267] width 7 height 9
radio input "true"
click at [666, 305] on button "Nova marcação" at bounding box center [659, 313] width 66 height 18
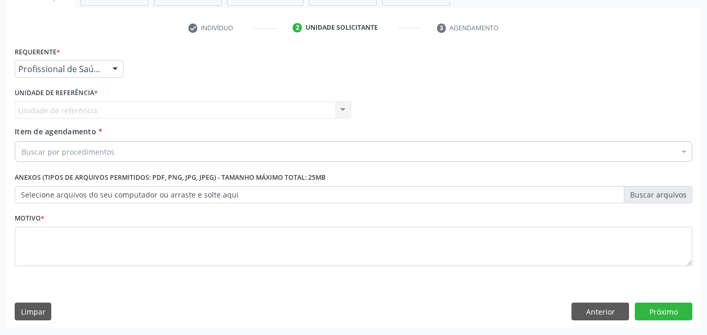
scroll to position [0, 0]
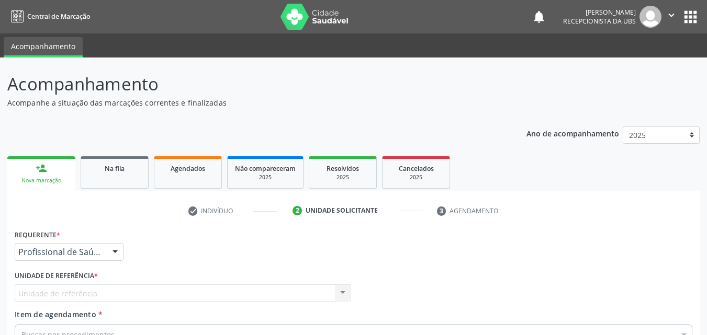
click at [15, 164] on link "person_add Nova marcação" at bounding box center [41, 173] width 68 height 35
click at [66, 174] on link "person_add Nova marcação" at bounding box center [41, 173] width 68 height 35
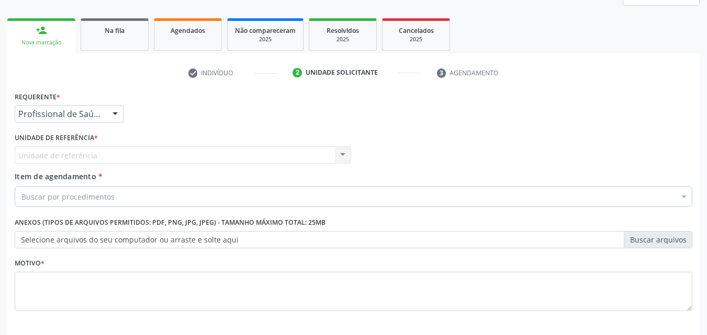
scroll to position [157, 0]
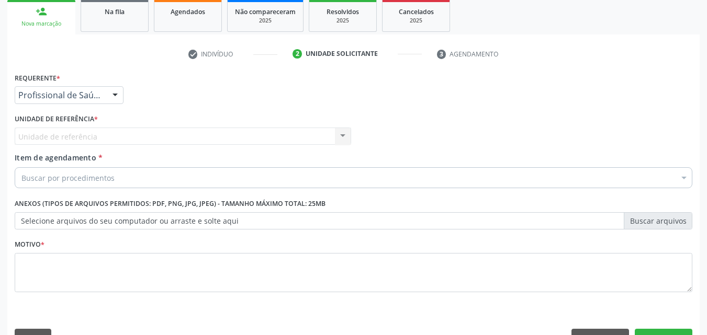
click at [48, 15] on link "person_add Nova marcação" at bounding box center [41, 16] width 68 height 35
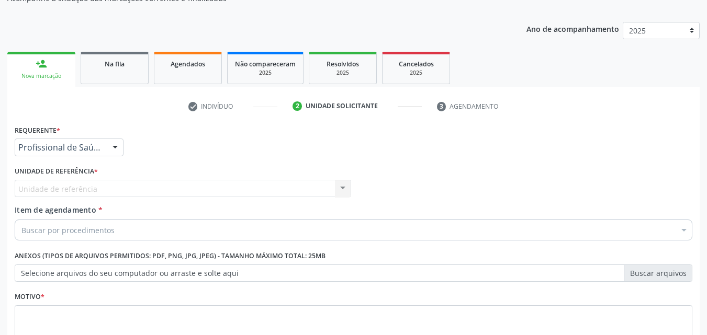
scroll to position [52, 0]
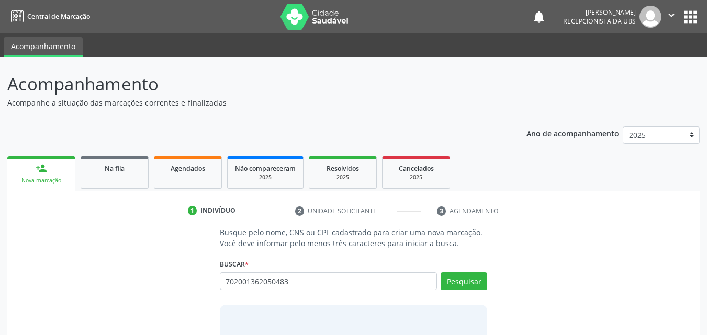
type input "702001362050483"
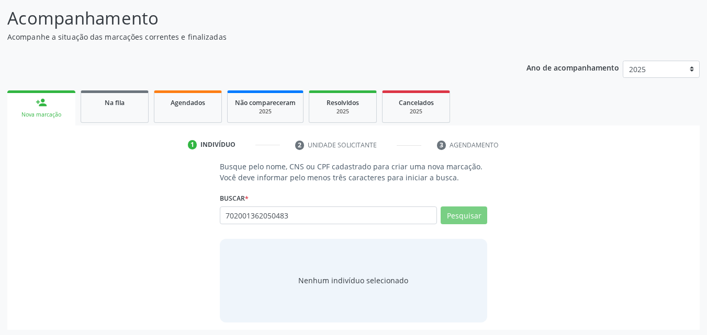
scroll to position [68, 0]
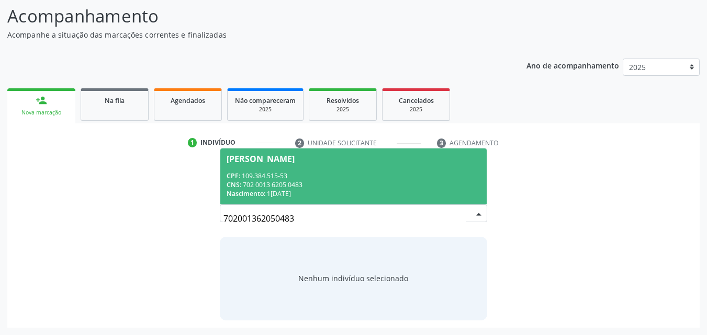
click at [310, 179] on div "CPF: 109.384.515-53" at bounding box center [354, 176] width 254 height 9
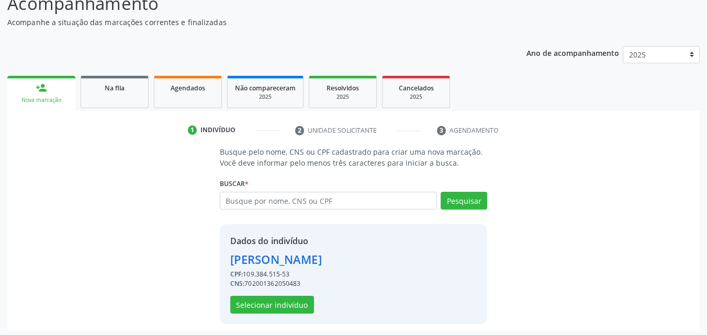
scroll to position [84, 0]
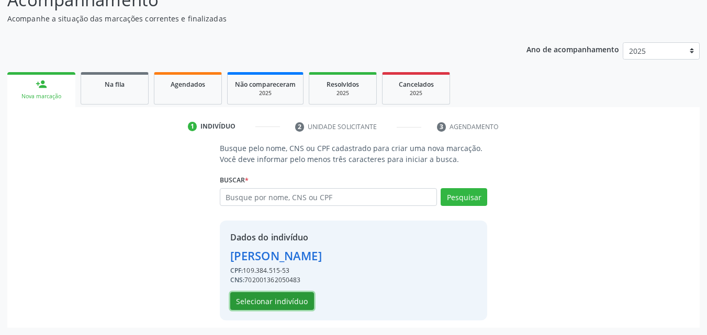
click at [284, 306] on button "Selecionar indivíduo" at bounding box center [272, 302] width 84 height 18
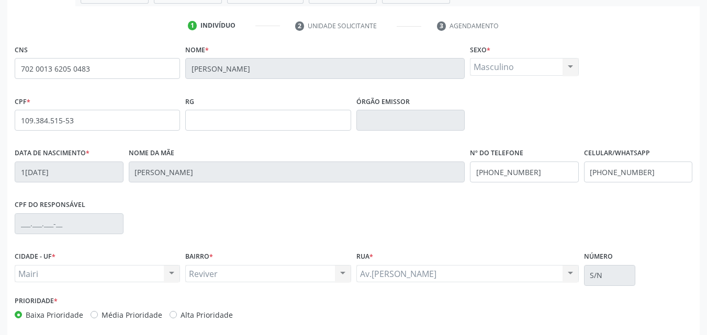
scroll to position [189, 0]
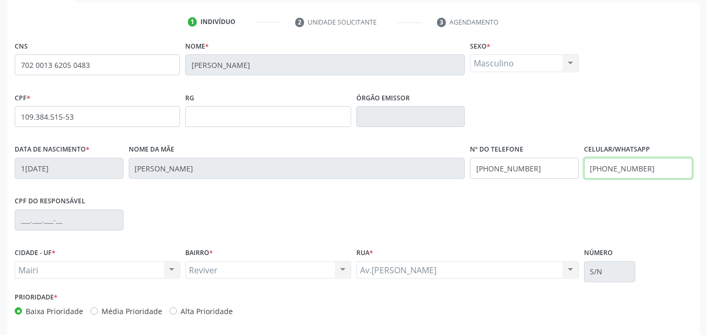
click at [646, 169] on input "(74) 99958-5580" at bounding box center [638, 168] width 109 height 21
type input "("
type input "(77) 99912-2676"
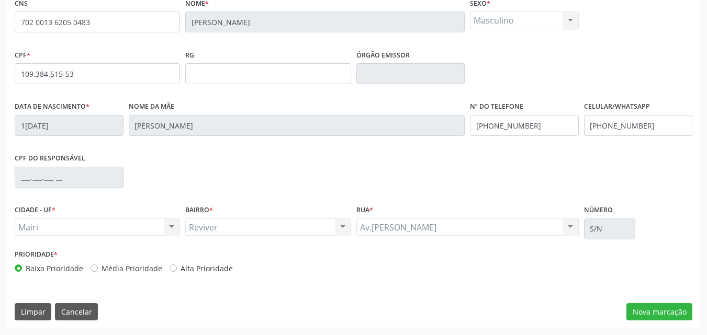
click at [206, 272] on label "Alta Prioridade" at bounding box center [207, 268] width 52 height 11
click at [177, 272] on input "Alta Prioridade" at bounding box center [173, 267] width 7 height 9
radio input "true"
click at [659, 315] on button "Nova marcação" at bounding box center [659, 313] width 66 height 18
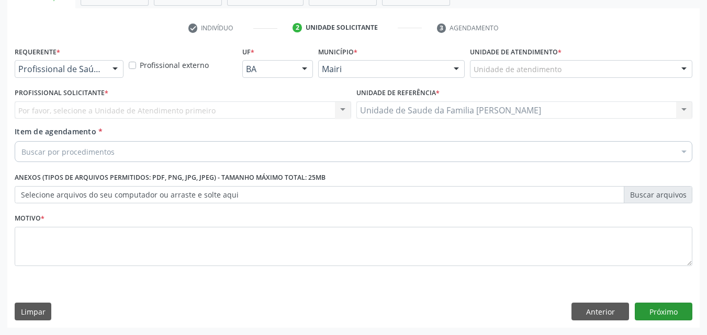
scroll to position [183, 0]
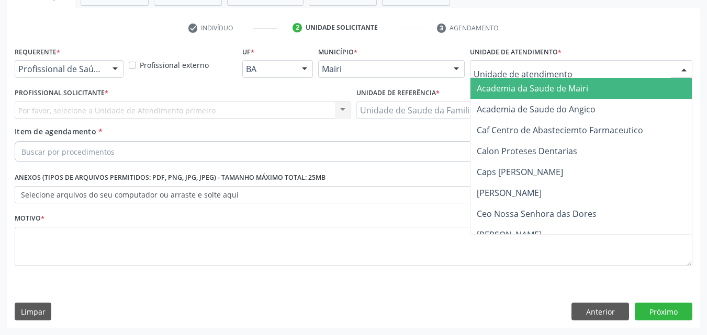
click at [500, 61] on div at bounding box center [581, 69] width 222 height 18
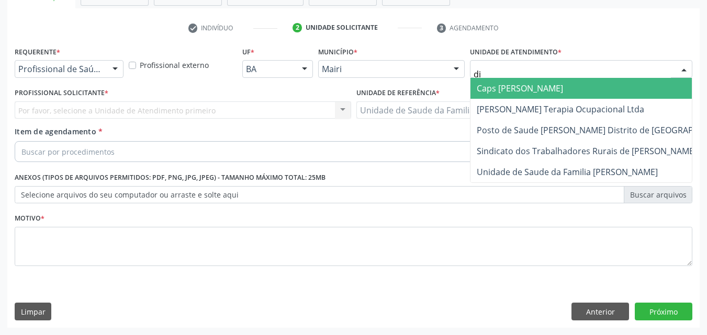
type input "dil"
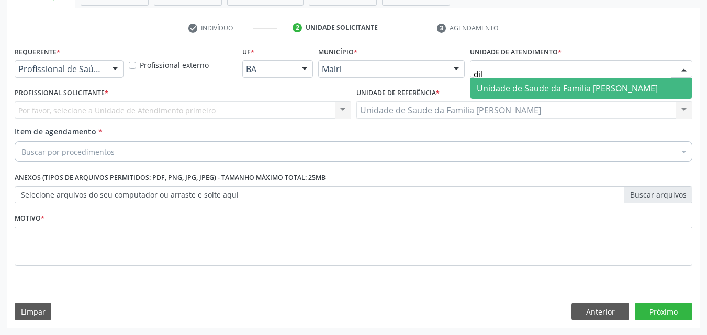
click at [507, 85] on span "Unidade de Saude da Familia [PERSON_NAME]" at bounding box center [567, 89] width 181 height 12
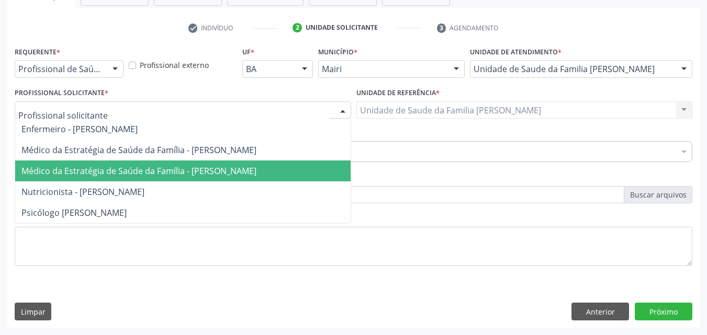
click at [63, 167] on span "Médico da Estratégia de Saúde da Família - [PERSON_NAME]" at bounding box center [138, 171] width 235 height 12
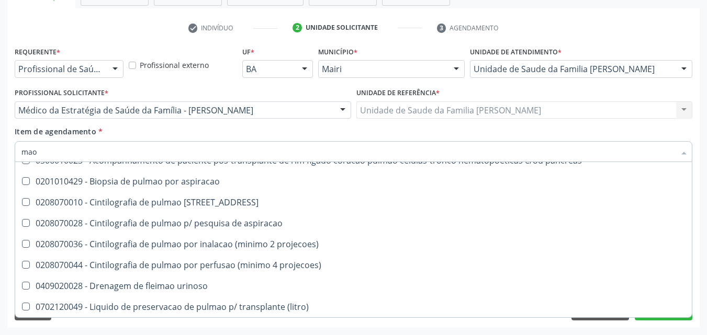
scroll to position [0, 0]
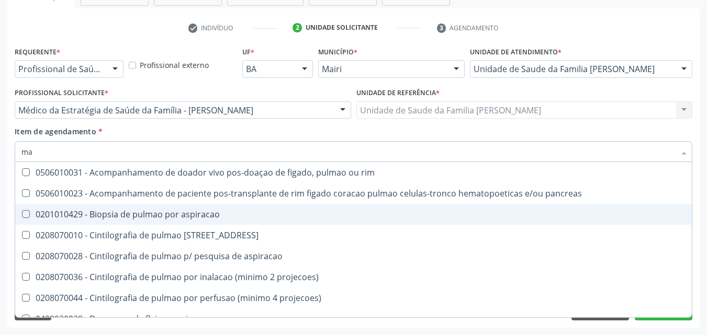
type input "m"
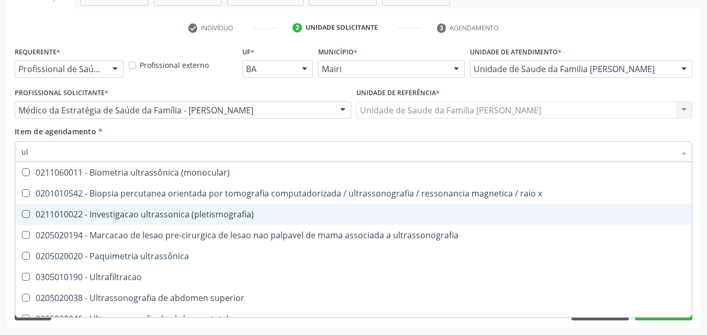
type input "u"
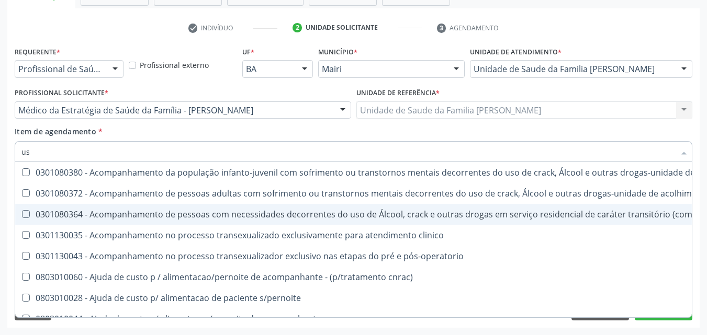
type input "usg"
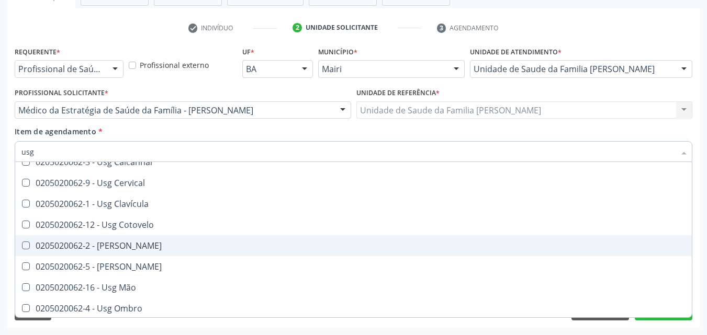
scroll to position [105, 0]
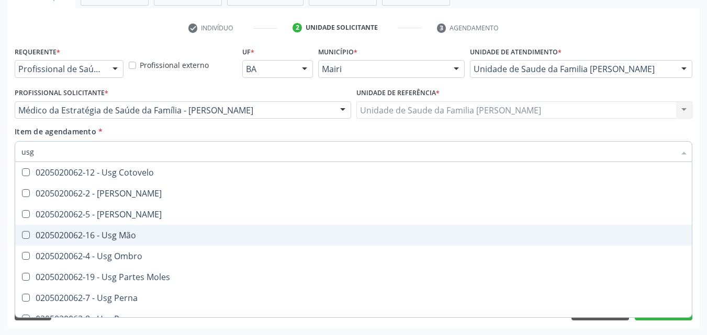
click at [149, 239] on div "0205020062-16 - Usg Mão" at bounding box center [353, 235] width 664 height 8
checkbox Mão "true"
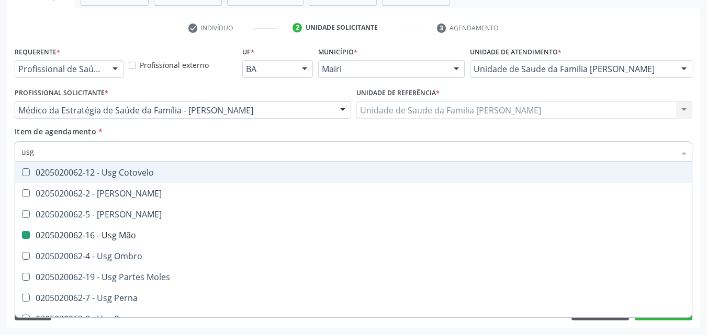
click at [204, 136] on div "Item de agendamento * usg Desfazer seleção 0205020062-14 - Usg Axila 0205020062…" at bounding box center [354, 142] width 678 height 33
checkbox Braço "true"
checkbox Mão "false"
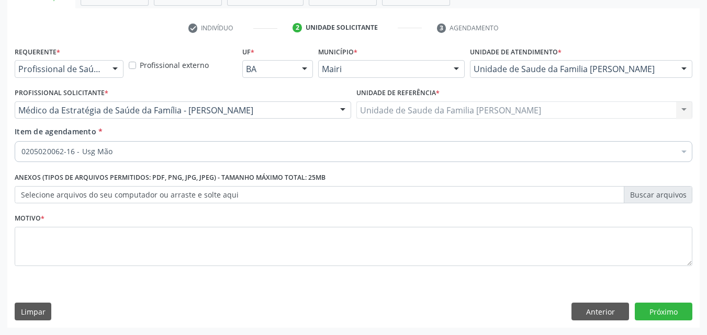
scroll to position [0, 0]
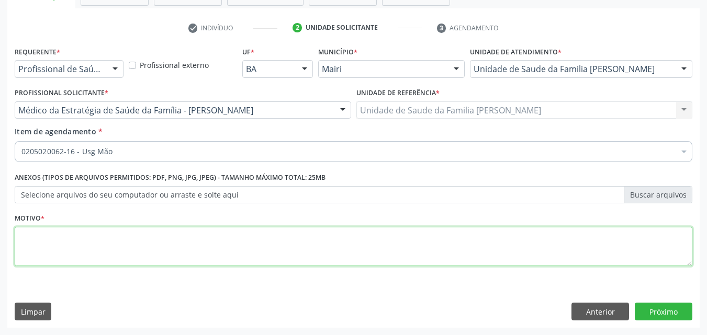
click at [74, 238] on textarea at bounding box center [354, 247] width 678 height 40
type textarea "urgente"
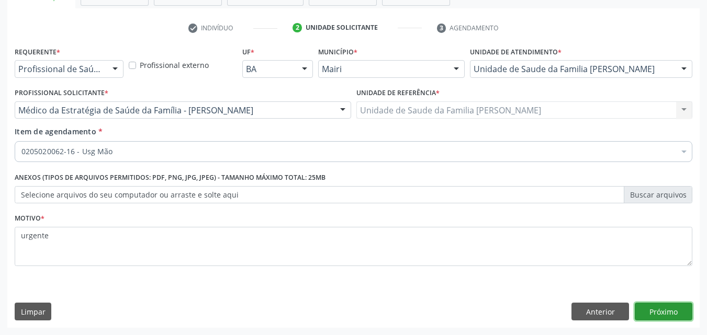
click at [671, 312] on button "Próximo" at bounding box center [664, 312] width 58 height 18
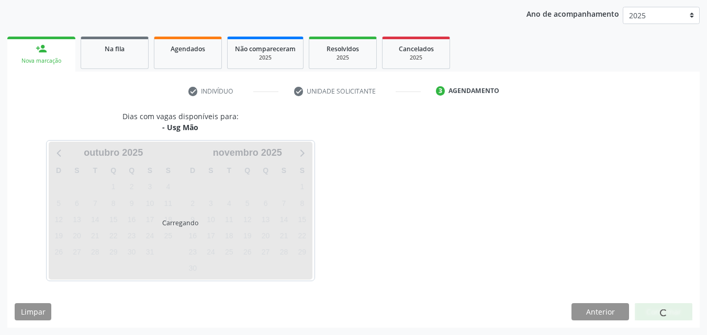
scroll to position [151, 0]
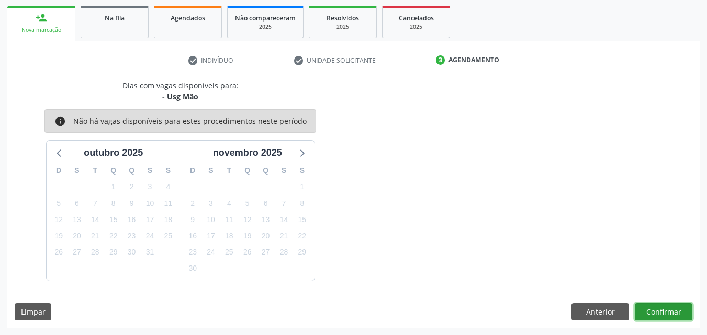
click at [671, 312] on button "Confirmar" at bounding box center [664, 313] width 58 height 18
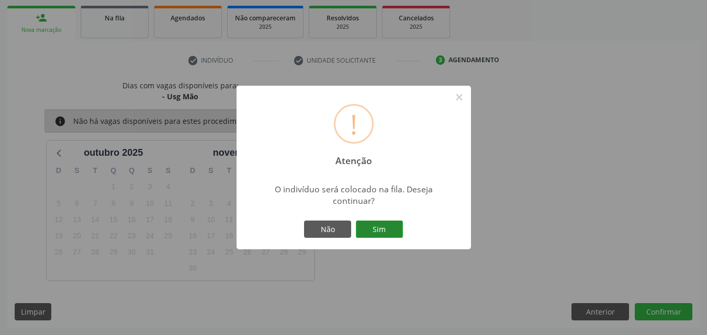
click at [387, 232] on button "Sim" at bounding box center [379, 230] width 47 height 18
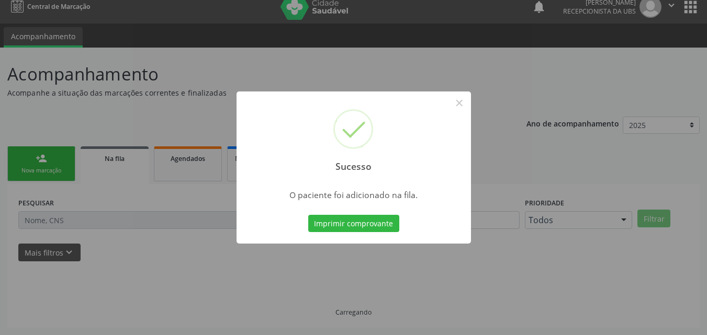
scroll to position [10, 0]
